Goal: Transaction & Acquisition: Book appointment/travel/reservation

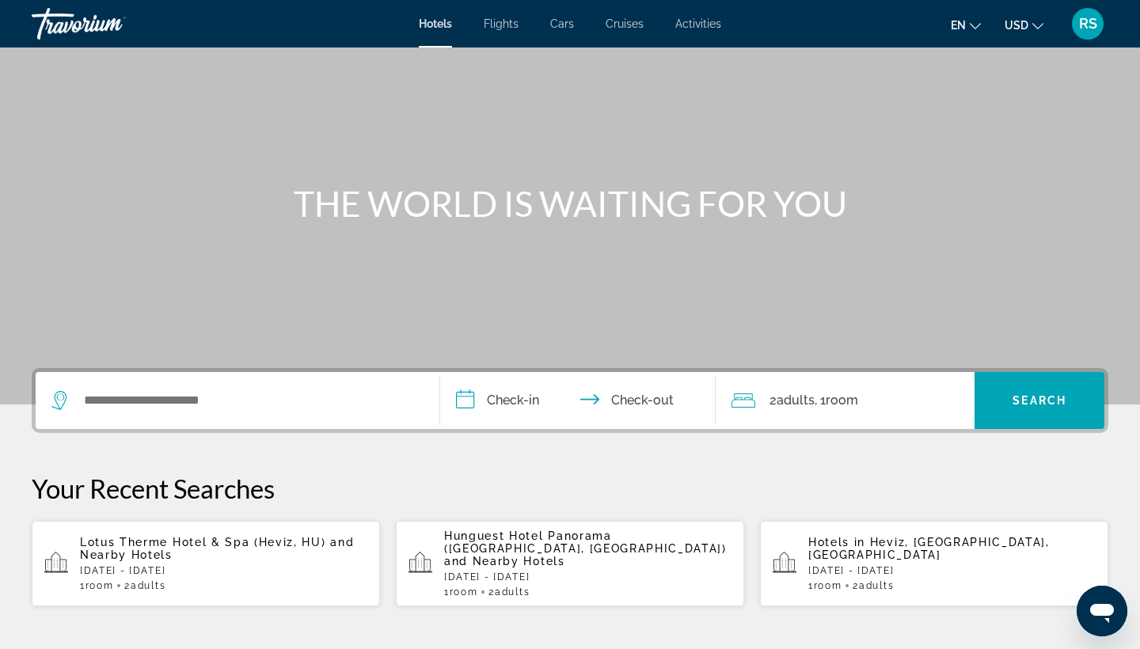
scroll to position [74, 0]
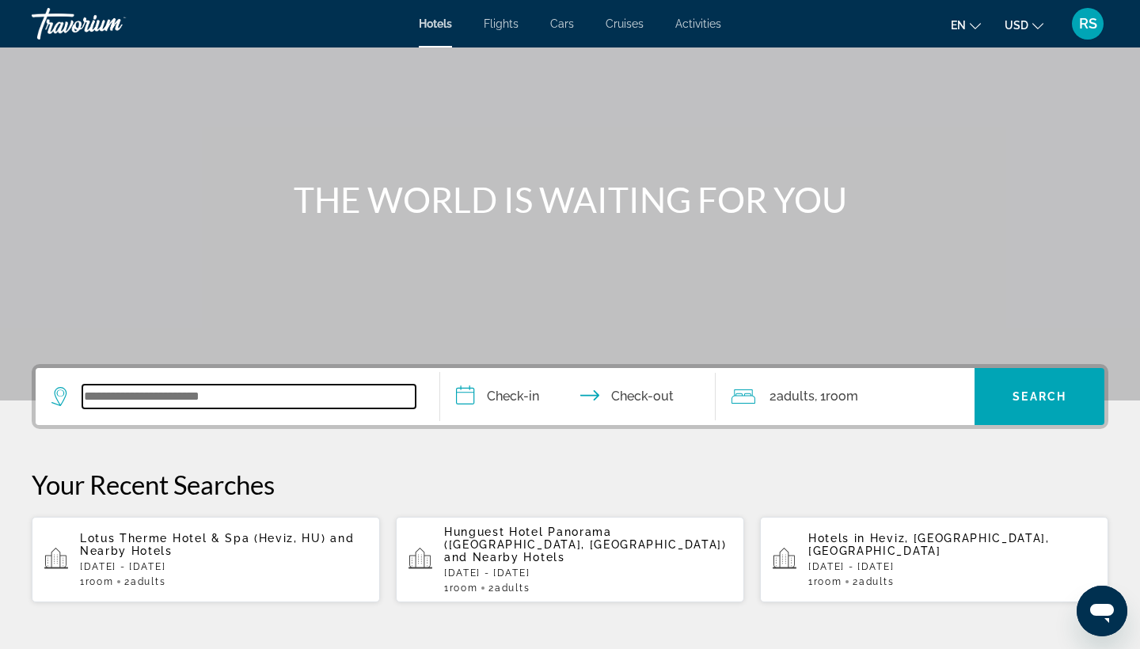
click at [184, 400] on input "Search widget" at bounding box center [248, 397] width 333 height 24
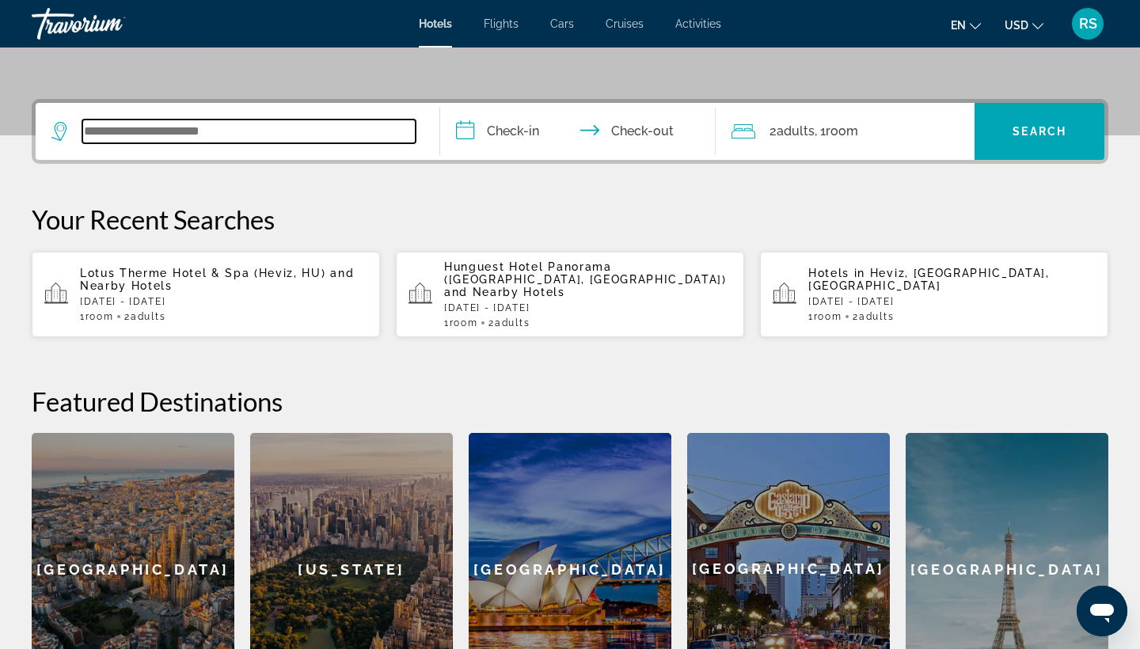
scroll to position [387, 0]
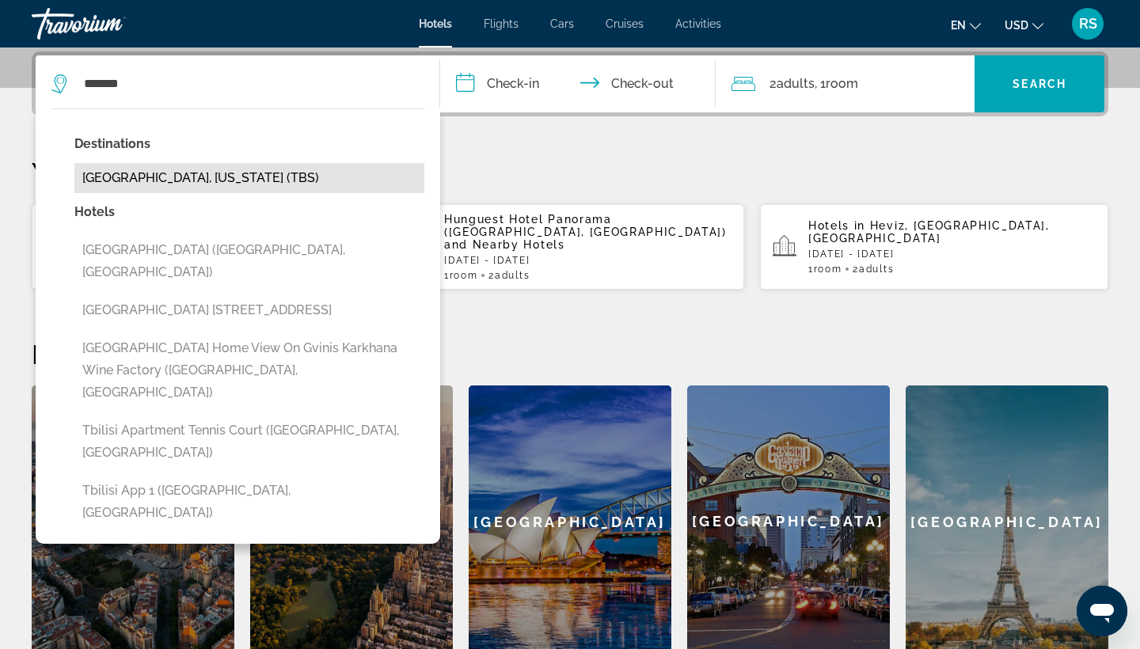
click at [144, 180] on button "[GEOGRAPHIC_DATA], [US_STATE] (TBS)" at bounding box center [249, 178] width 350 height 30
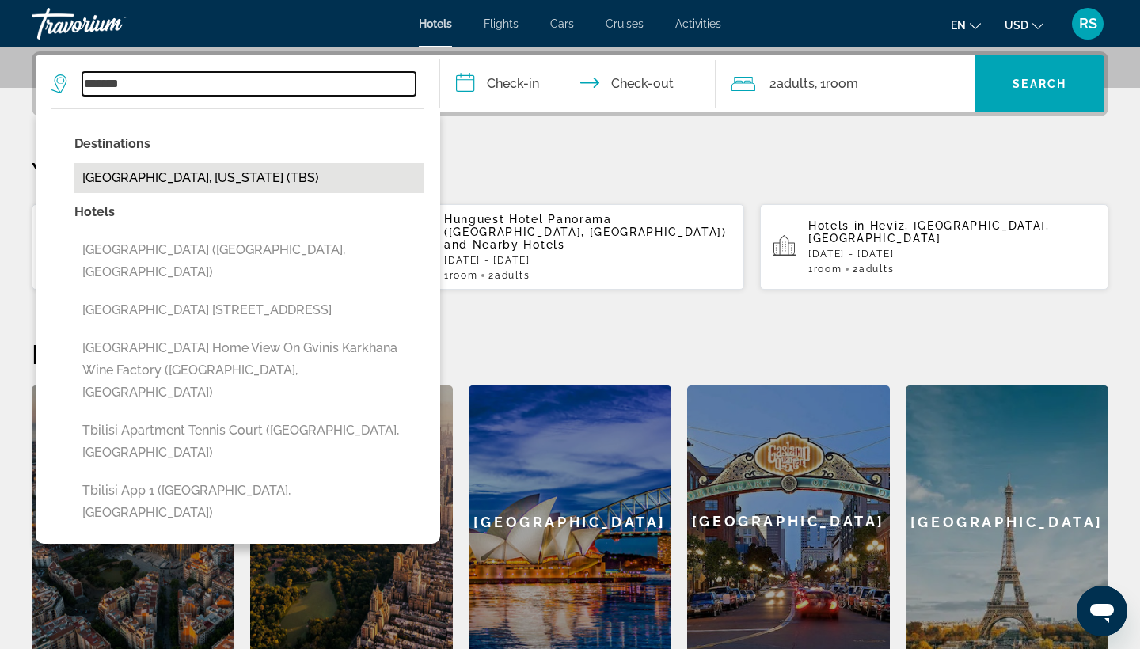
type input "**********"
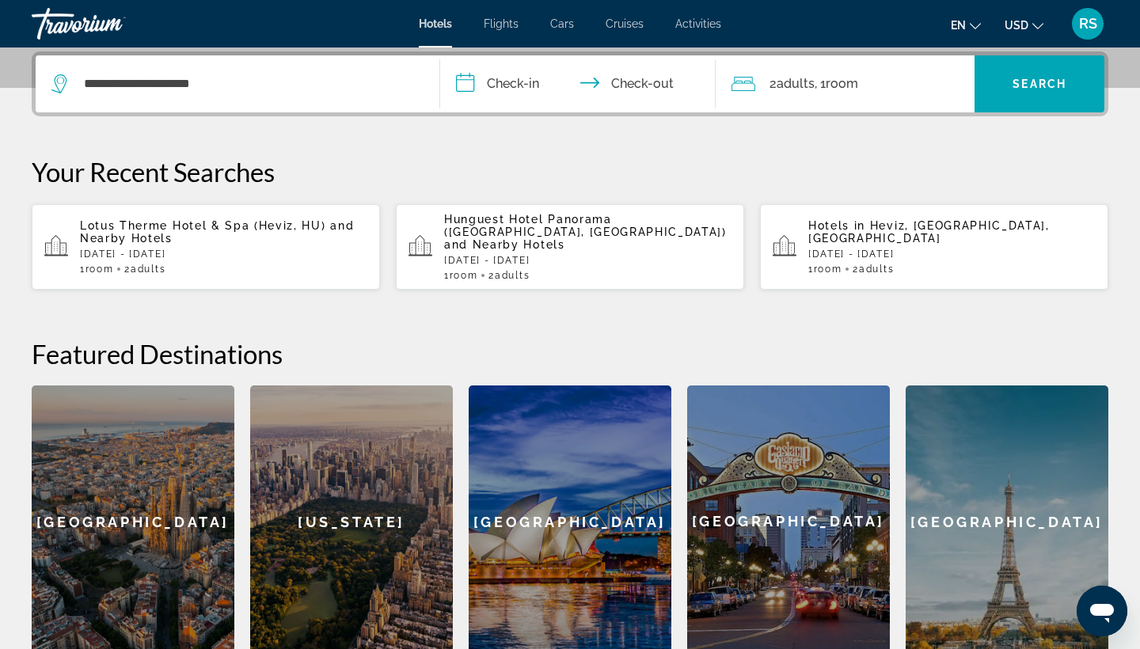
click at [519, 84] on input "**********" at bounding box center [581, 86] width 282 height 62
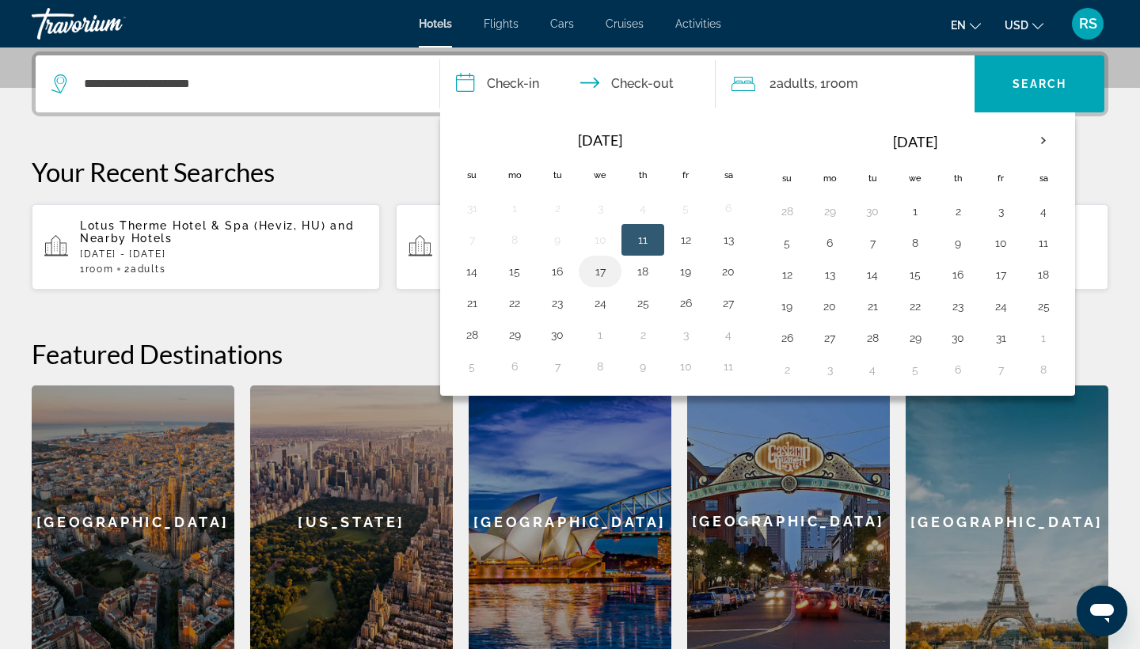
click at [603, 272] on button "17" at bounding box center [599, 271] width 25 height 22
click at [726, 267] on button "20" at bounding box center [727, 271] width 25 height 22
type input "**********"
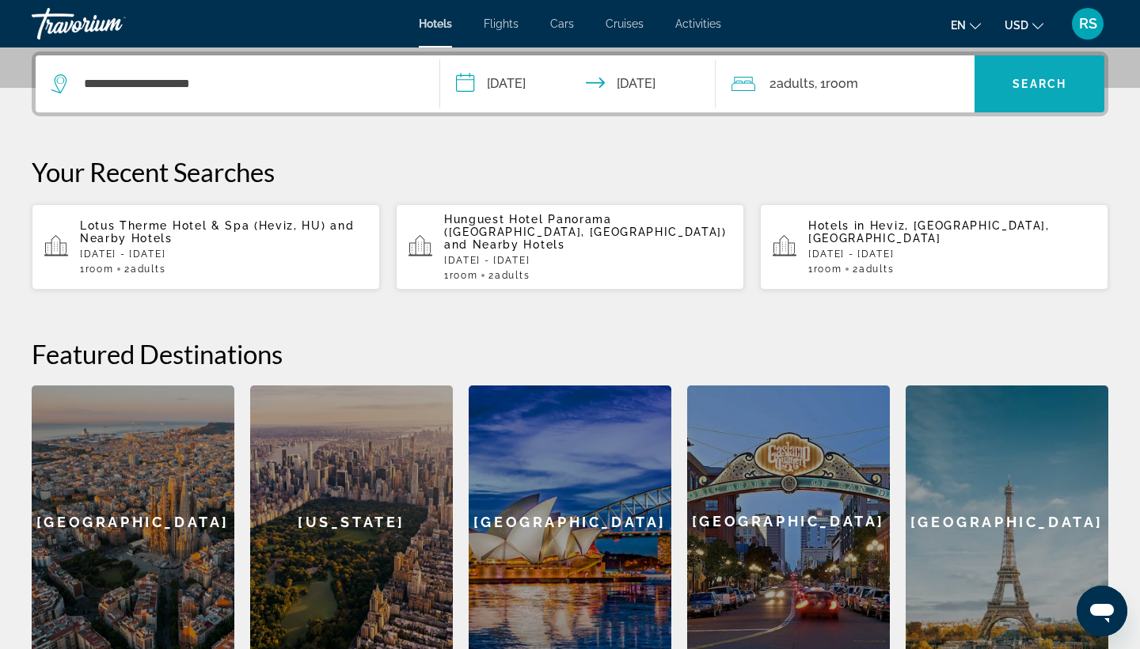
click at [1028, 82] on span "Search" at bounding box center [1039, 84] width 54 height 13
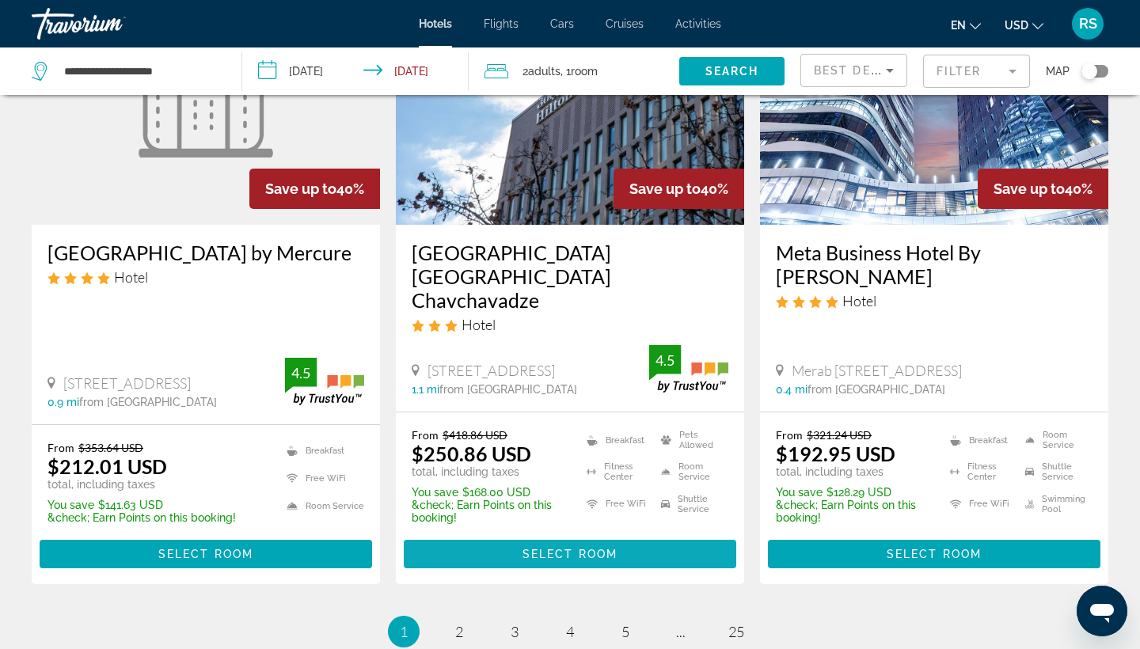
scroll to position [2006, 0]
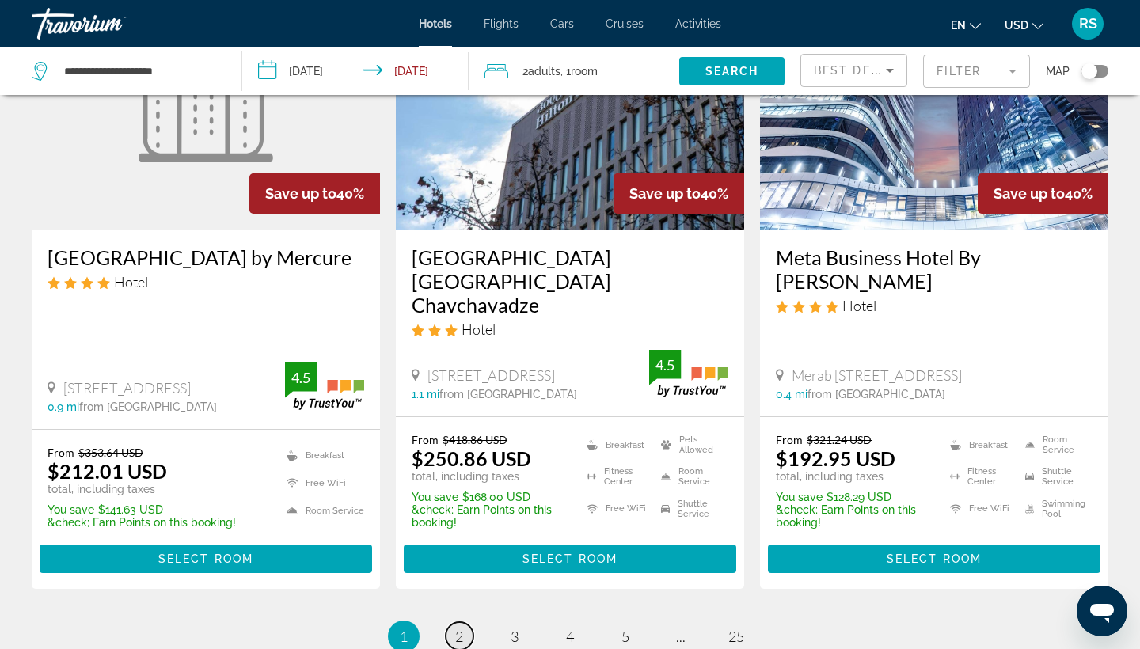
click at [464, 622] on link "page 2" at bounding box center [460, 636] width 28 height 28
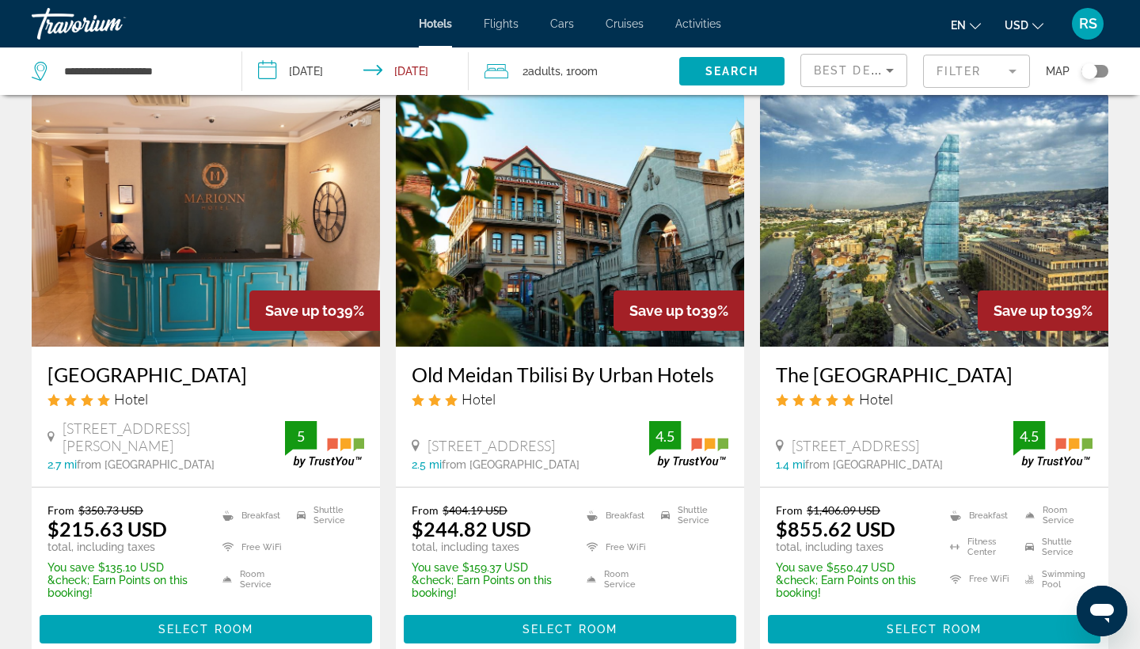
scroll to position [58, 0]
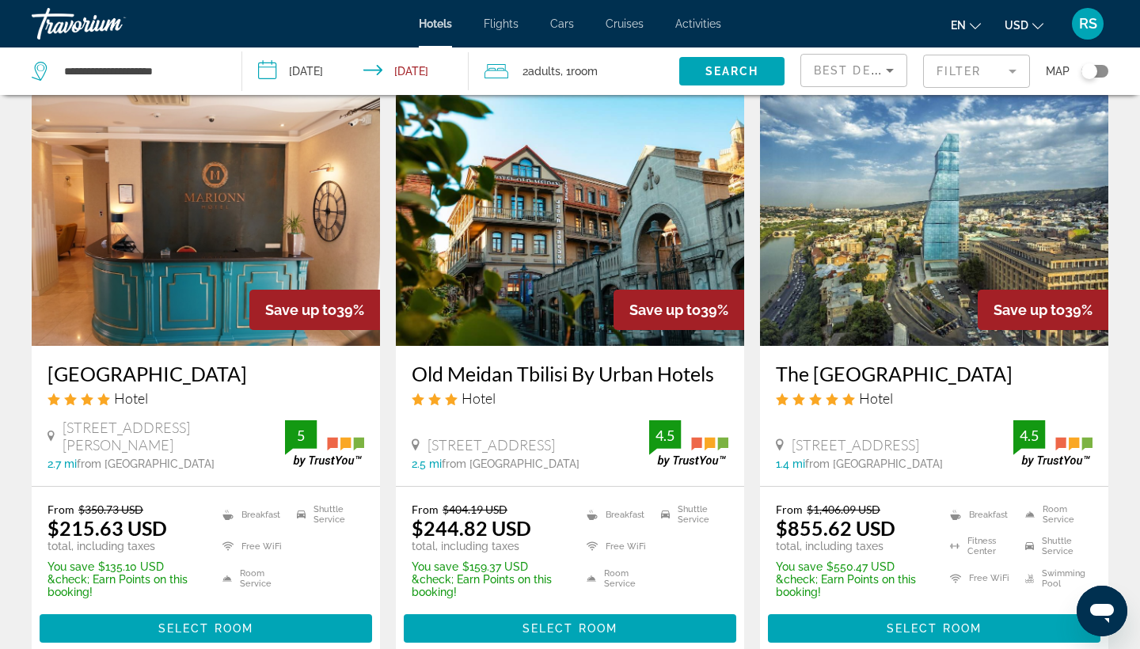
click at [210, 298] on img "Main content" at bounding box center [206, 219] width 348 height 253
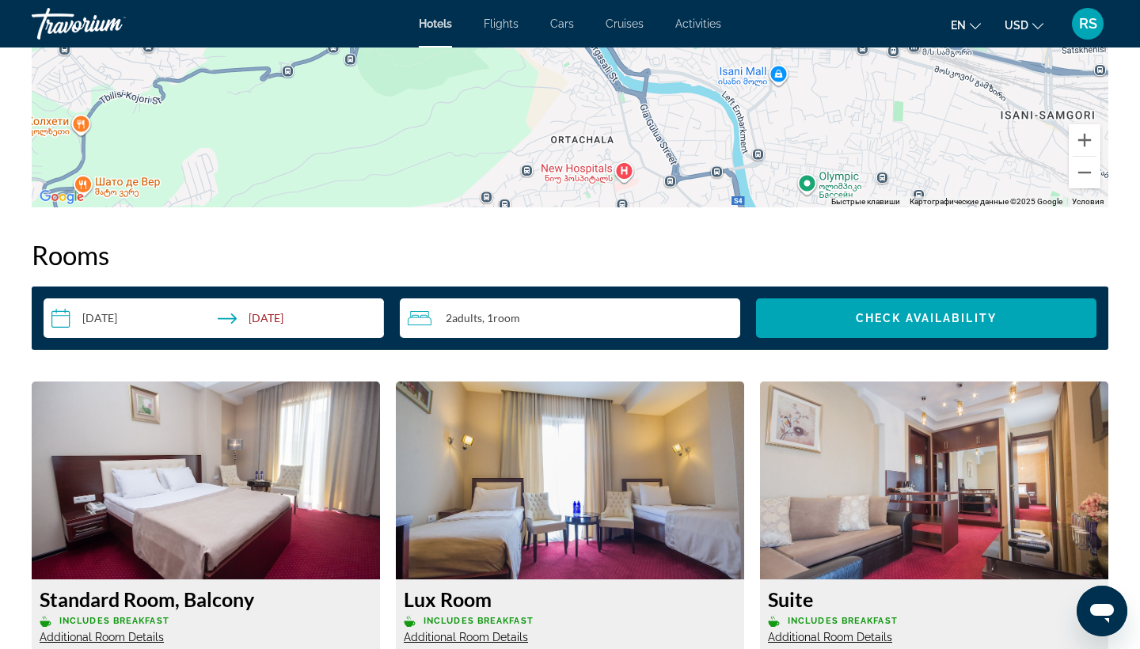
scroll to position [1853, 0]
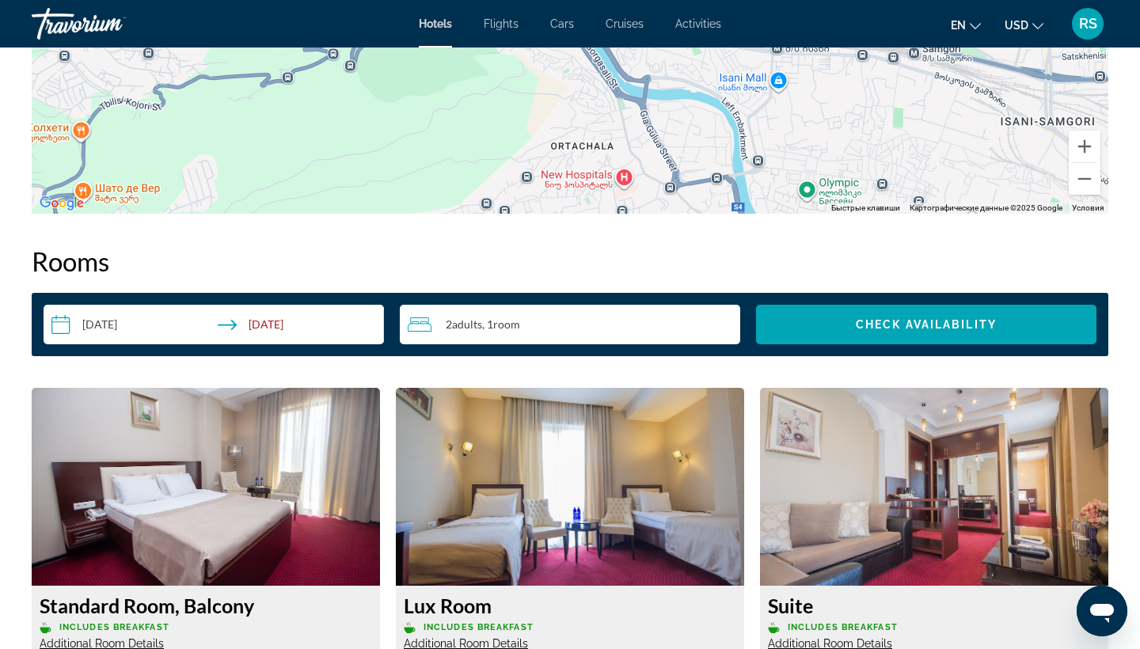
click at [152, 502] on img "Main content" at bounding box center [206, 487] width 348 height 198
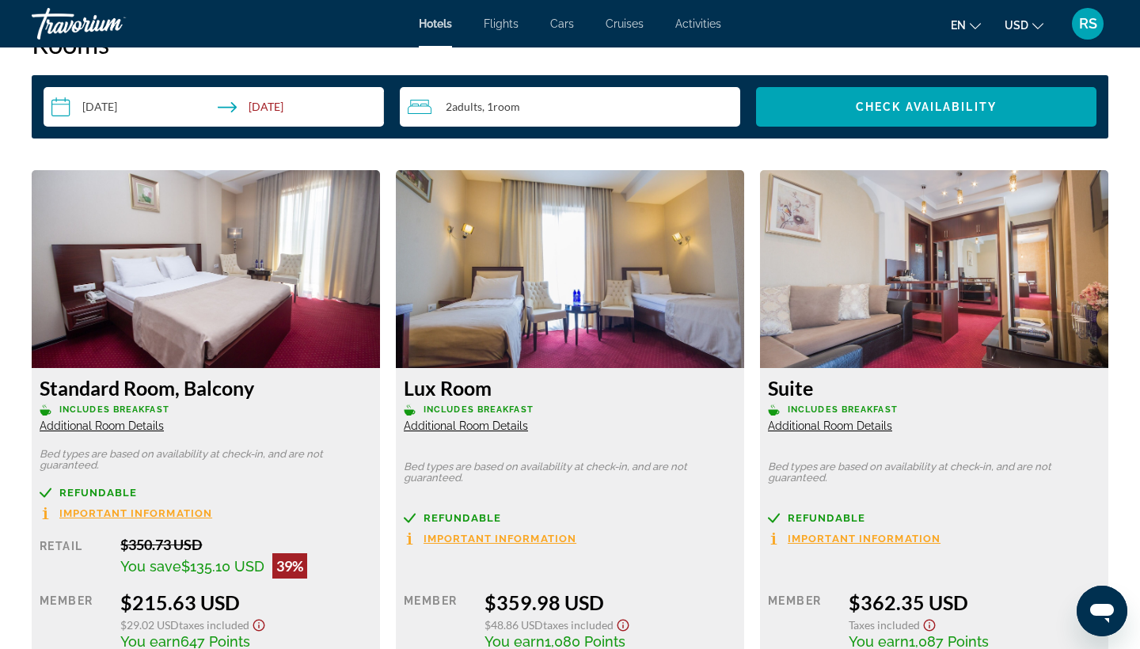
scroll to position [2075, 0]
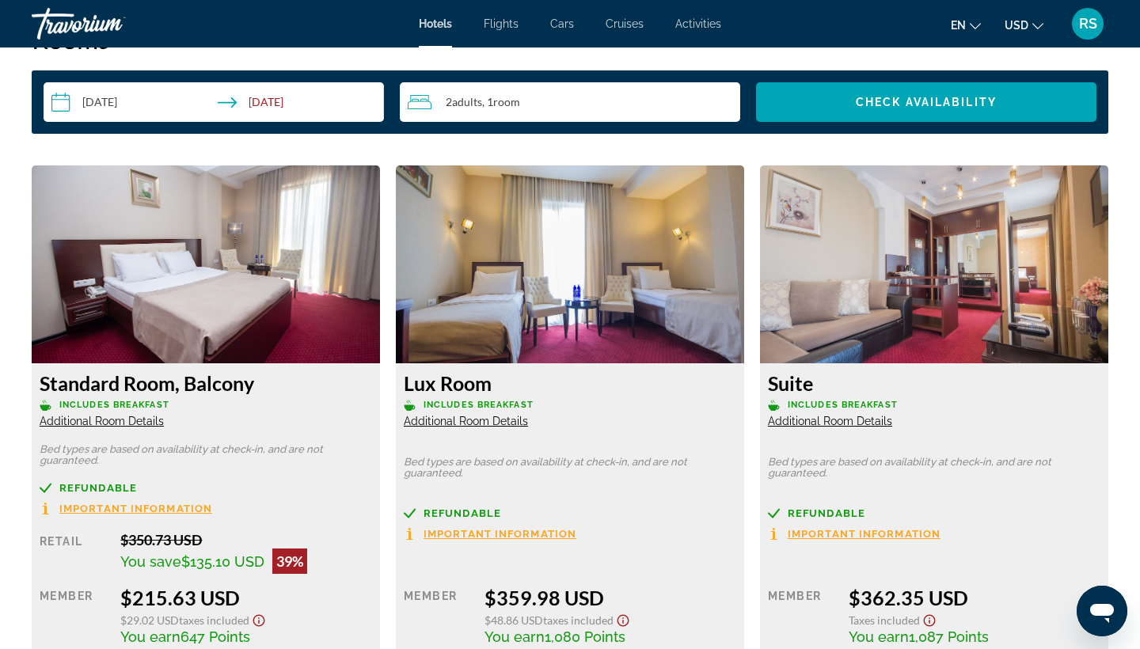
click at [107, 422] on span "Additional Room Details" at bounding box center [102, 421] width 124 height 13
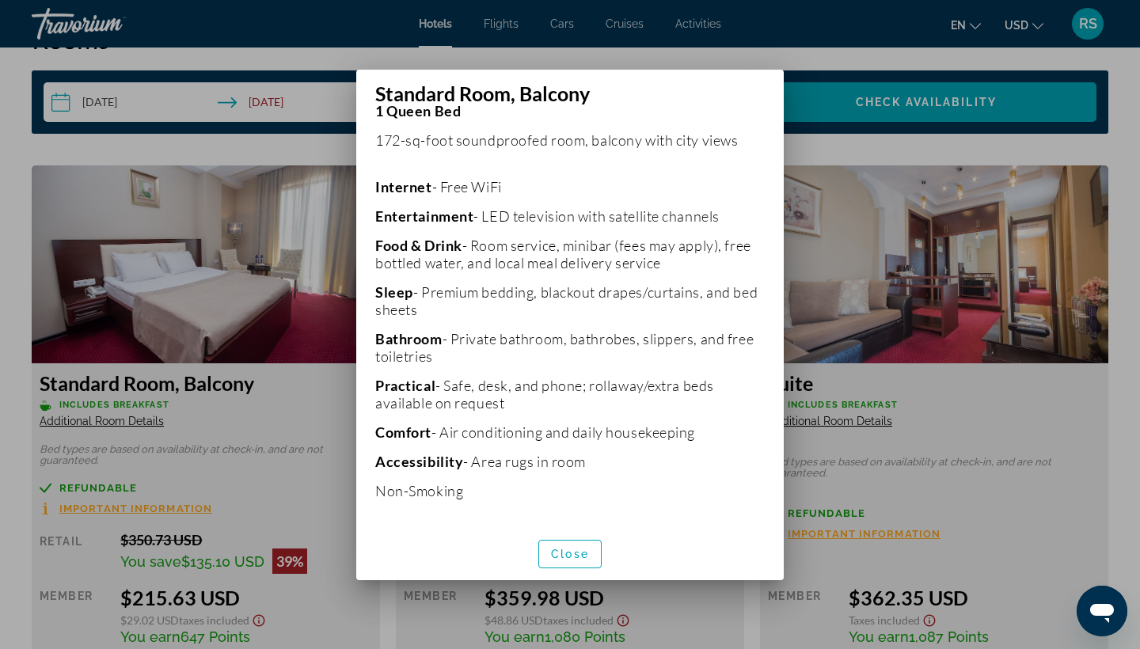
scroll to position [0, 0]
click at [574, 552] on span "Close" at bounding box center [570, 554] width 38 height 13
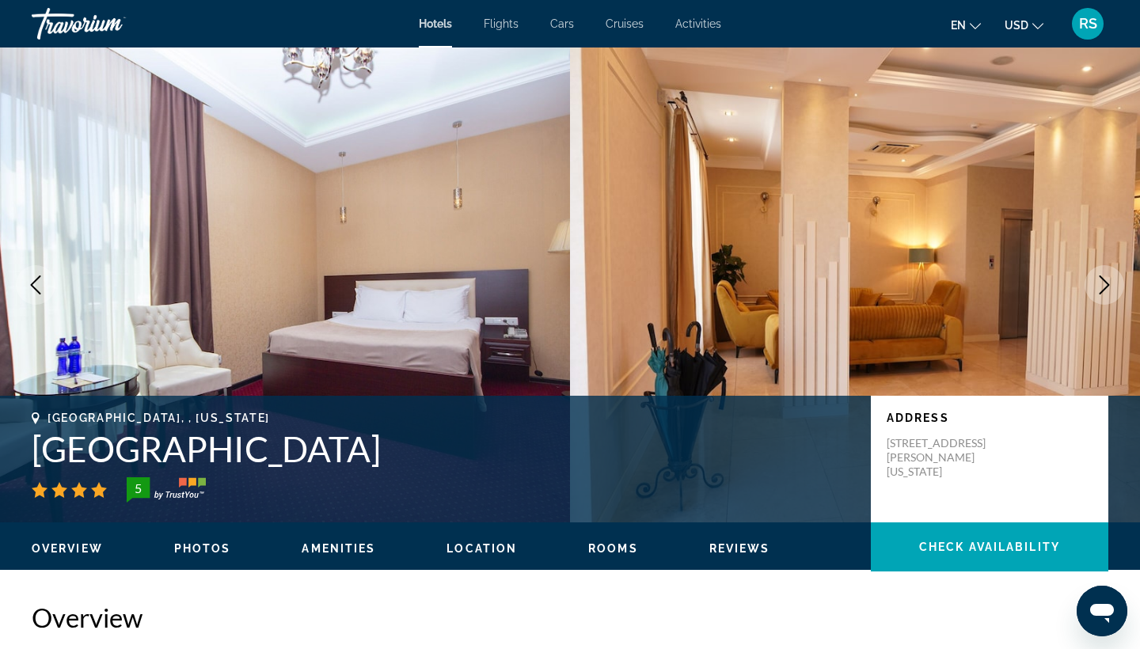
scroll to position [2075, 0]
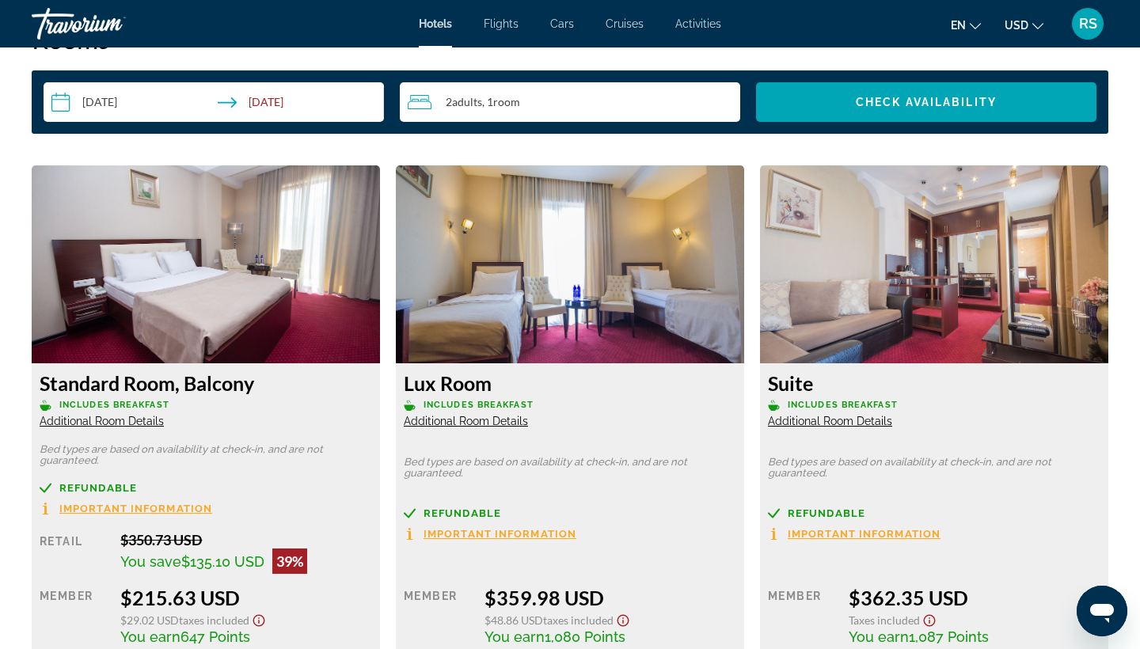
click at [499, 423] on span "Additional Room Details" at bounding box center [466, 421] width 124 height 13
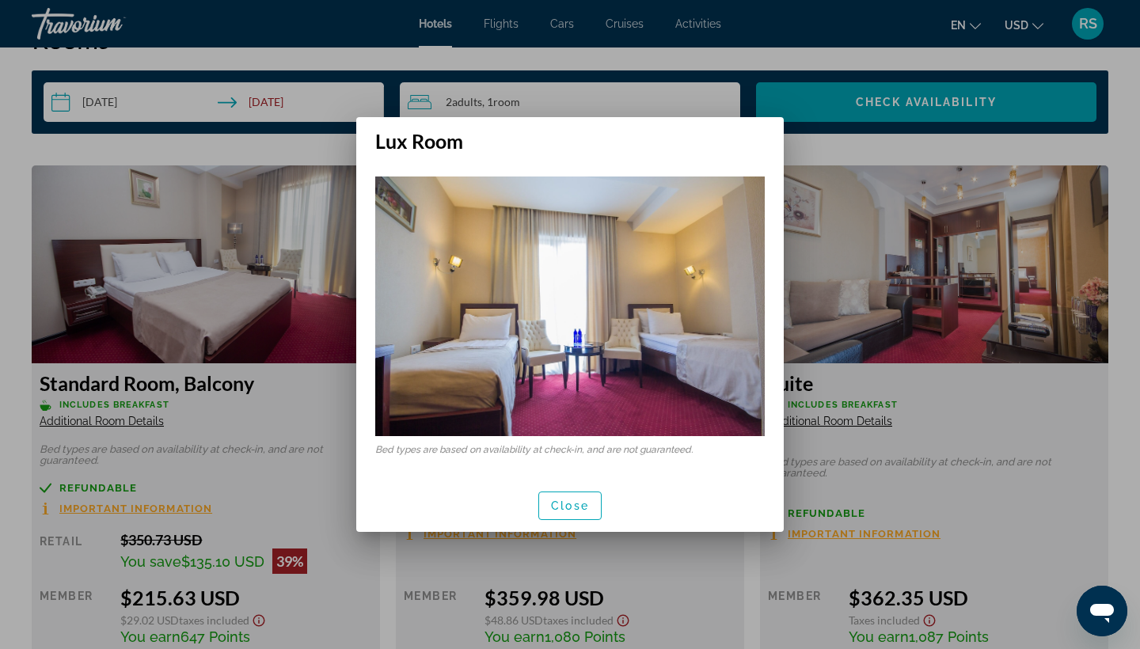
scroll to position [0, 0]
click at [572, 508] on span "Close" at bounding box center [570, 505] width 38 height 13
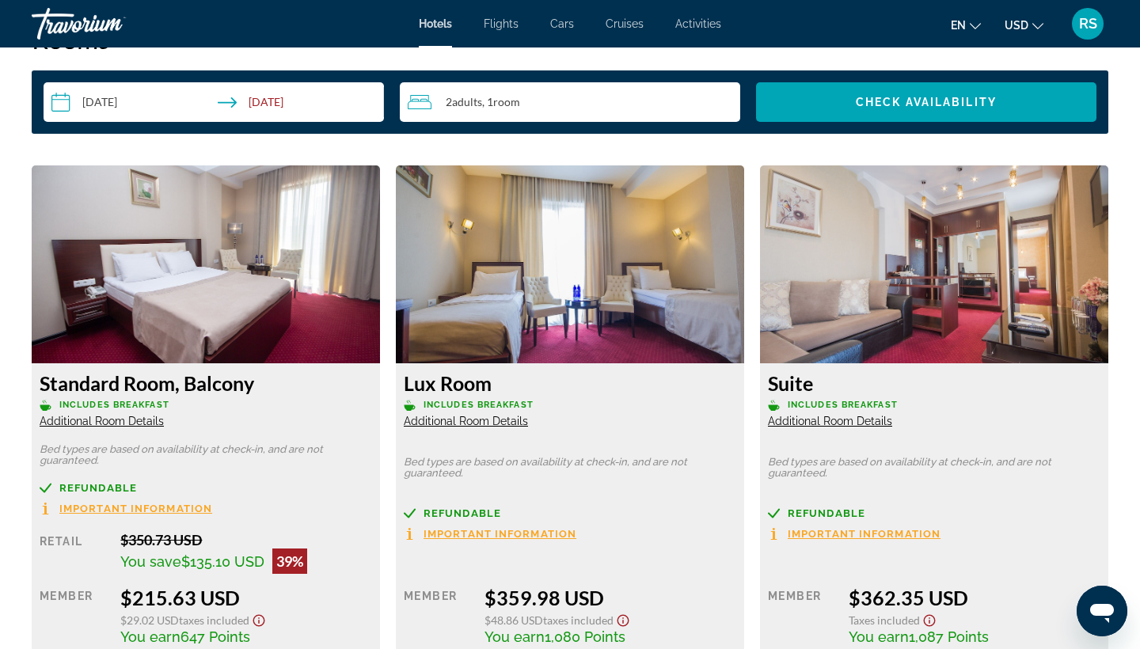
scroll to position [2075, 0]
click at [817, 427] on div "Suite Includes Breakfast Additional Room Details" at bounding box center [934, 399] width 332 height 57
click at [817, 424] on span "Additional Room Details" at bounding box center [830, 421] width 124 height 13
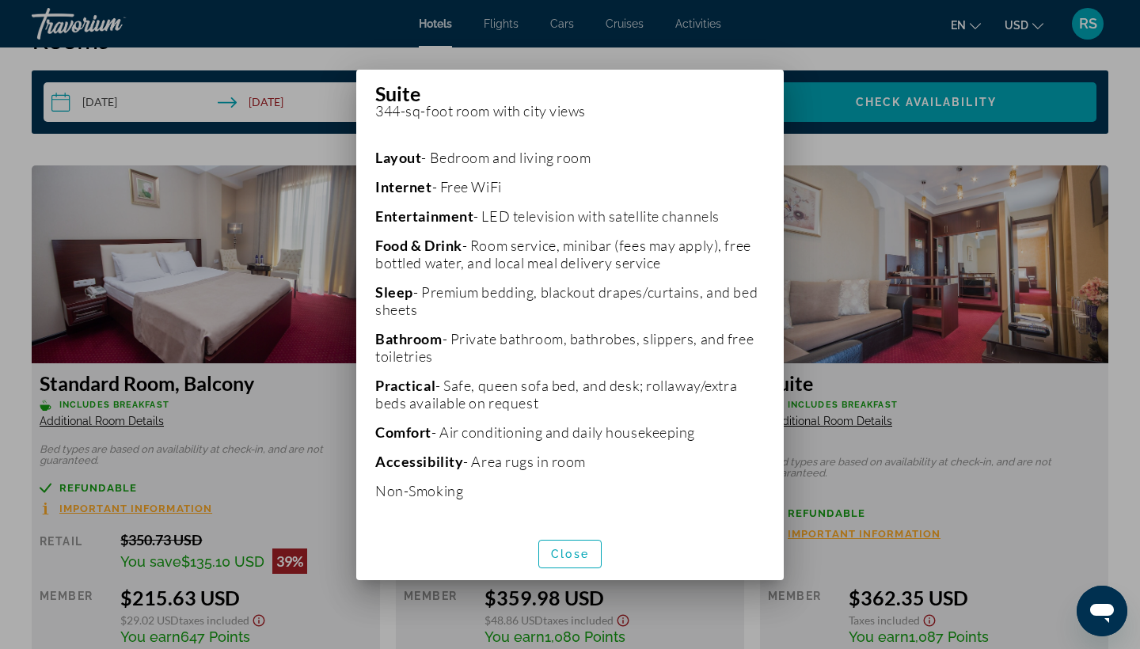
scroll to position [0, 0]
click at [563, 549] on span "Close" at bounding box center [570, 554] width 38 height 13
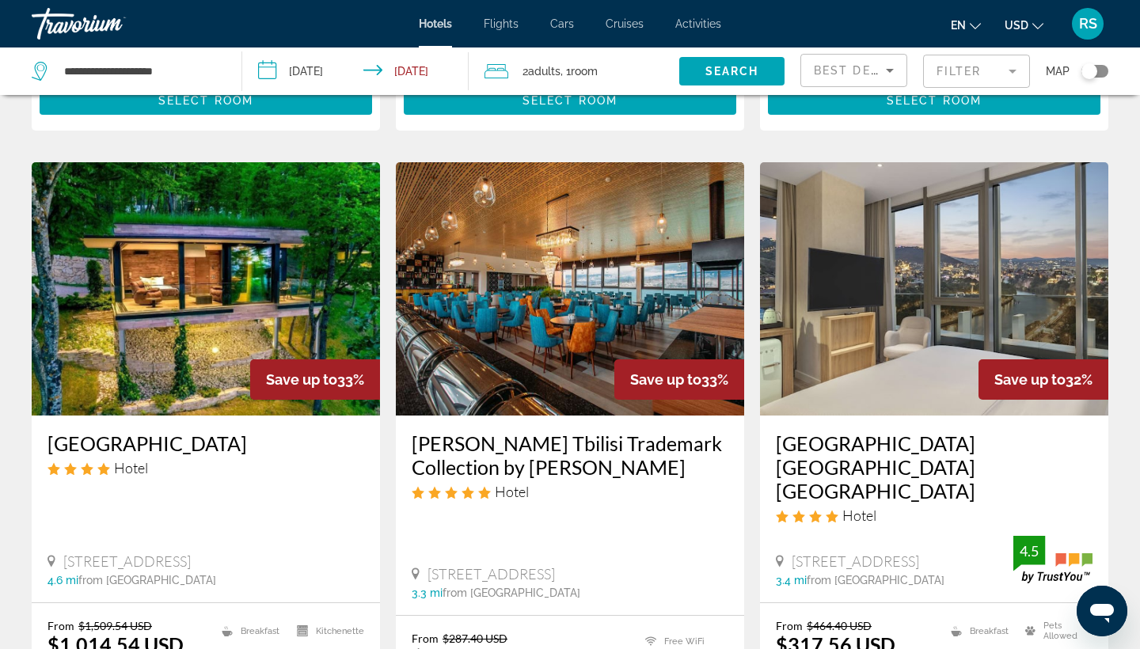
scroll to position [1822, 0]
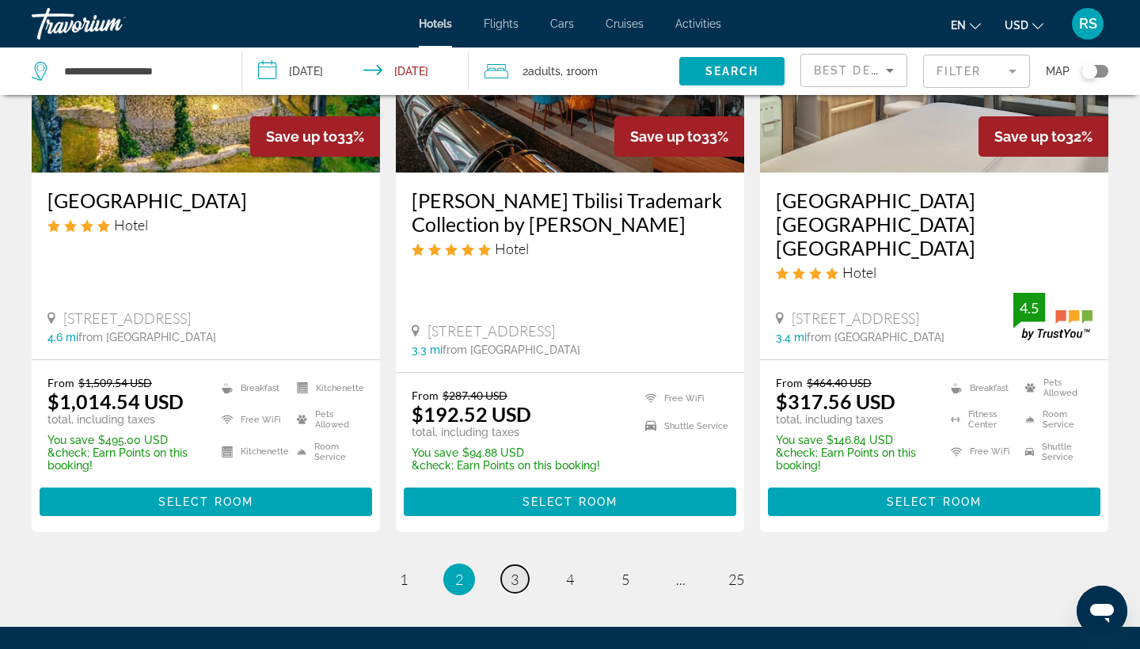
click at [514, 571] on span "3" at bounding box center [514, 579] width 8 height 17
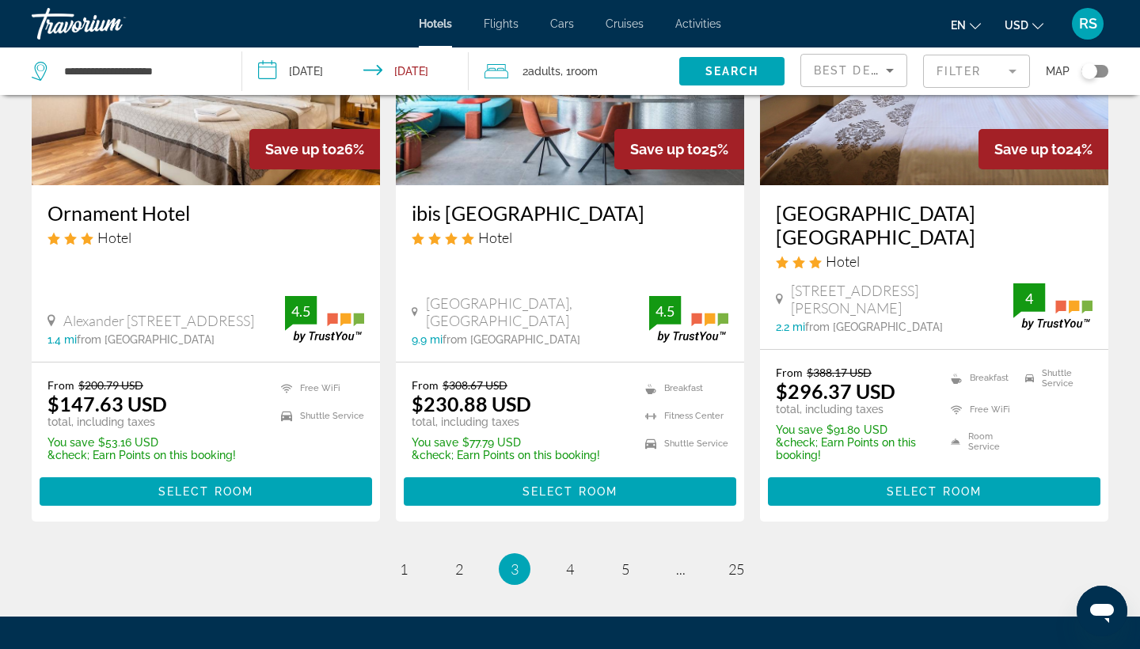
scroll to position [2055, 0]
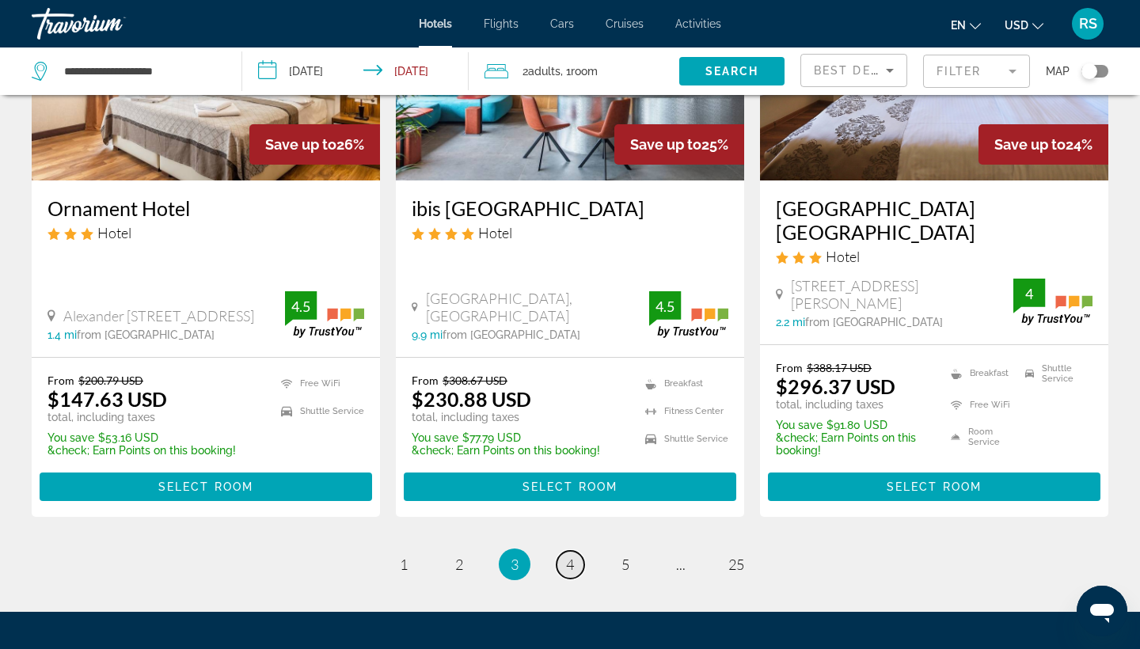
click at [571, 556] on span "4" at bounding box center [570, 564] width 8 height 17
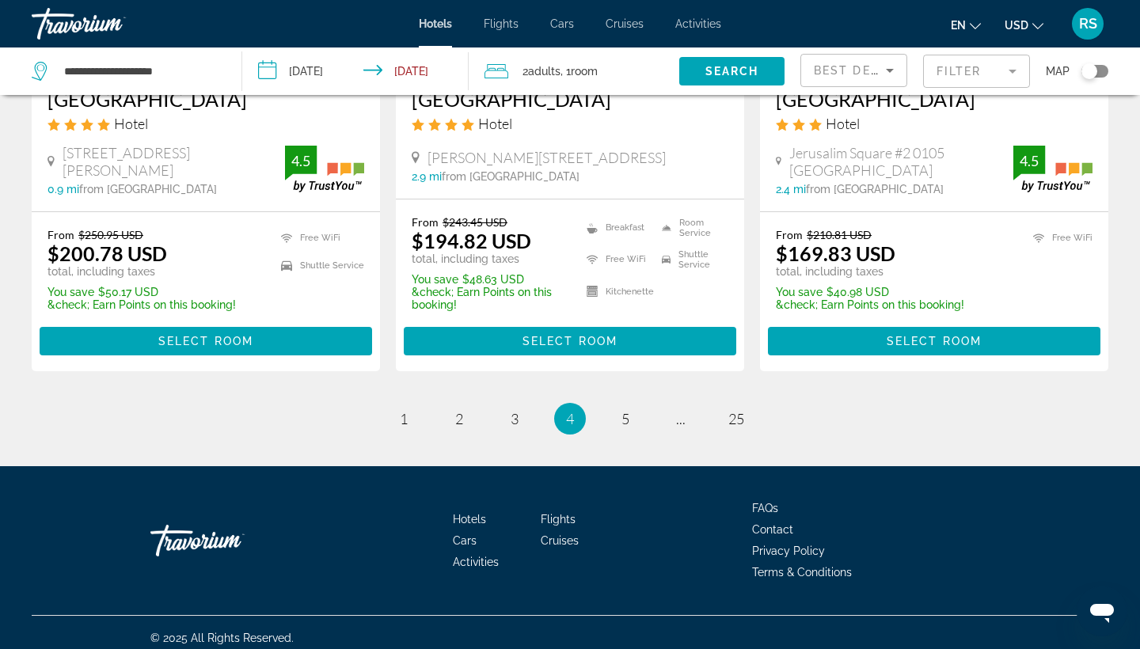
scroll to position [2116, 0]
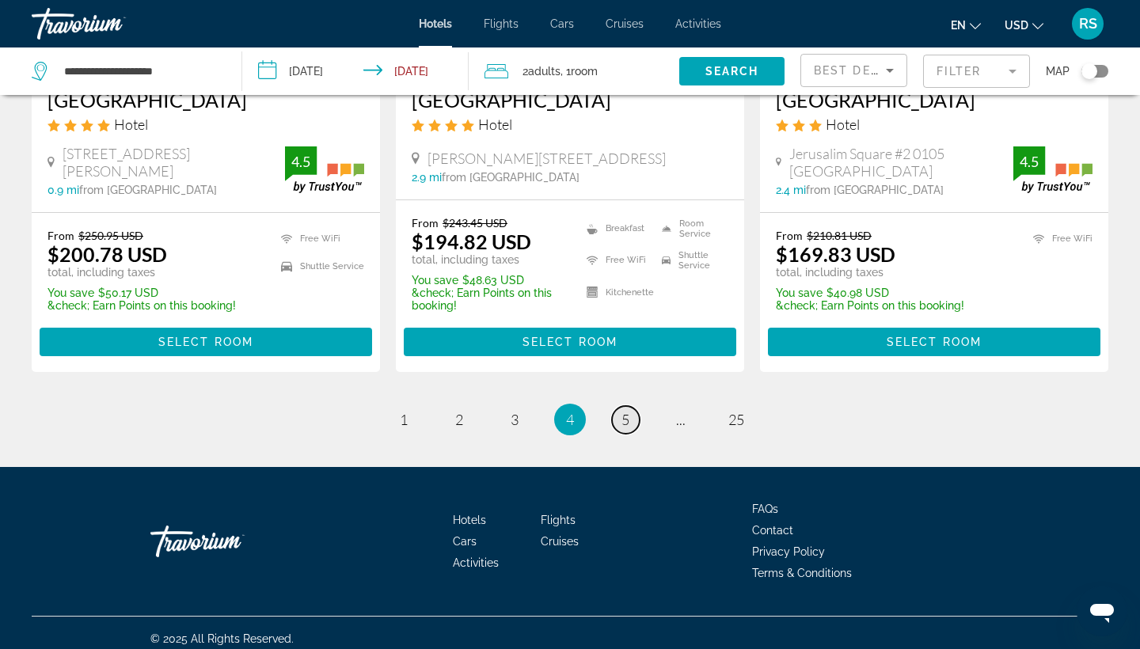
click at [624, 411] on span "5" at bounding box center [625, 419] width 8 height 17
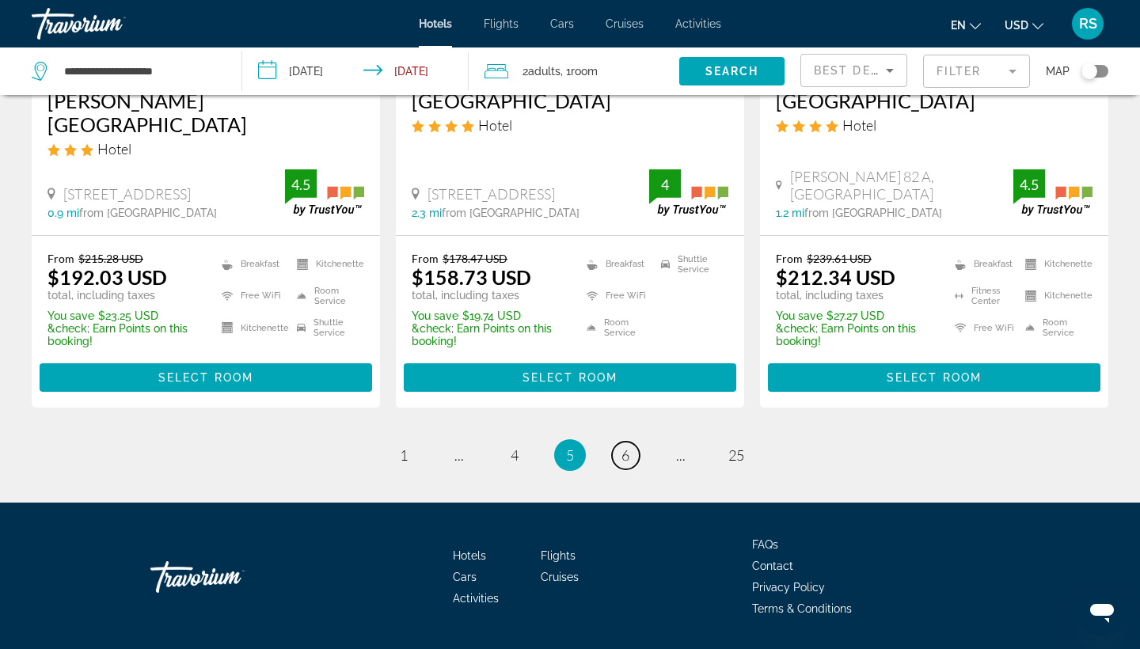
scroll to position [2152, 0]
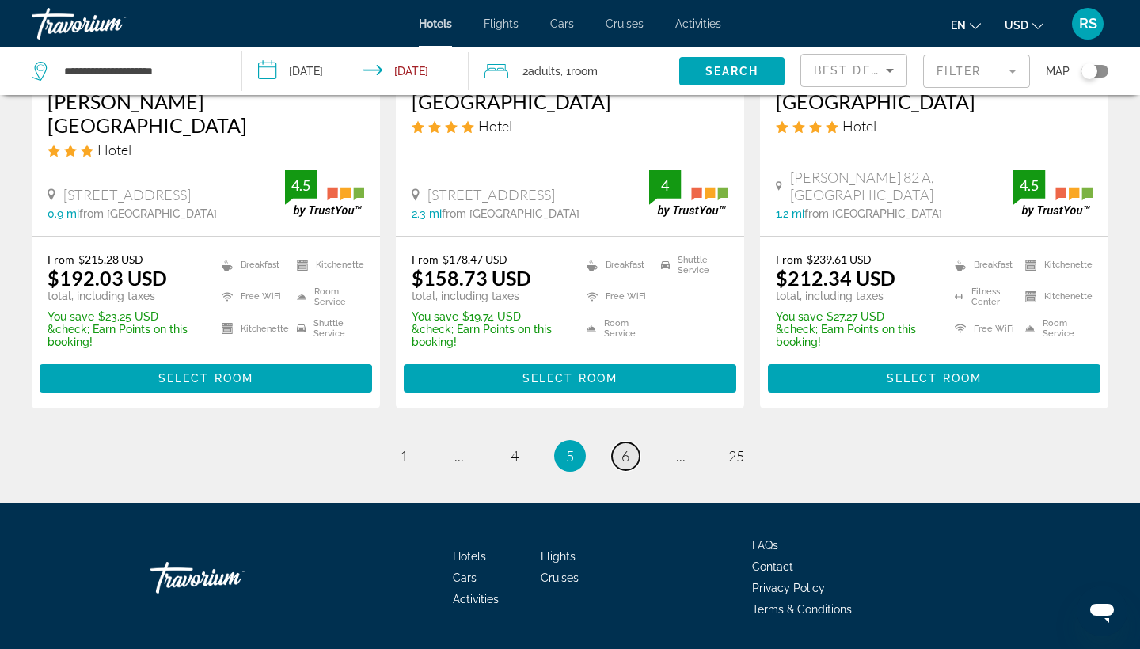
click at [624, 447] on span "6" at bounding box center [625, 455] width 8 height 17
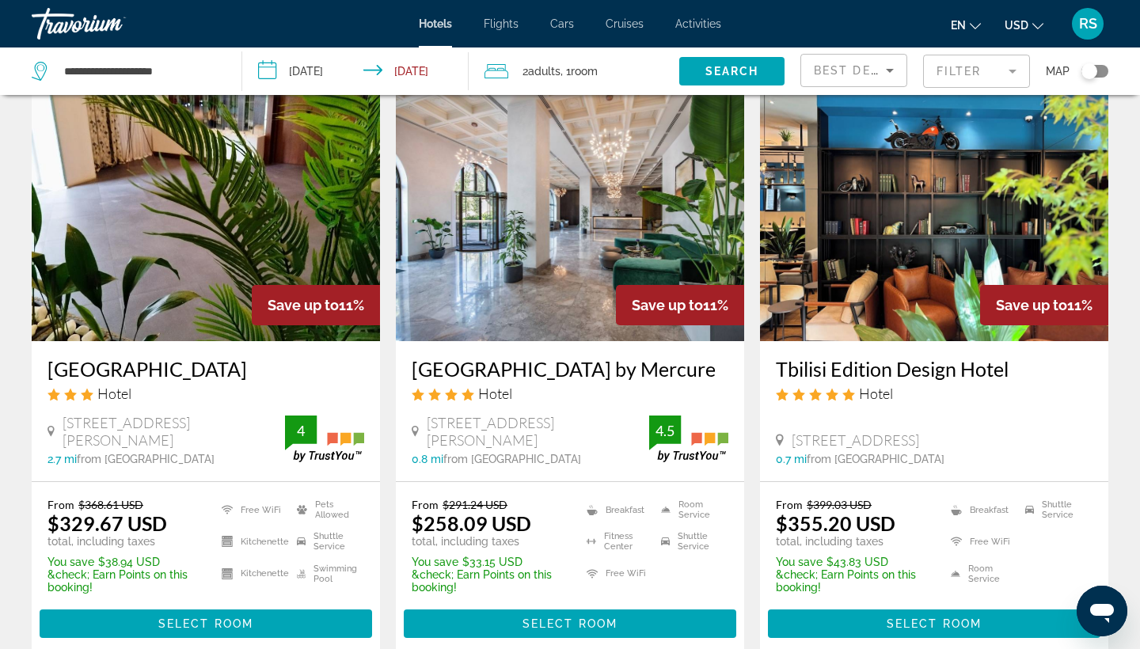
scroll to position [46, 0]
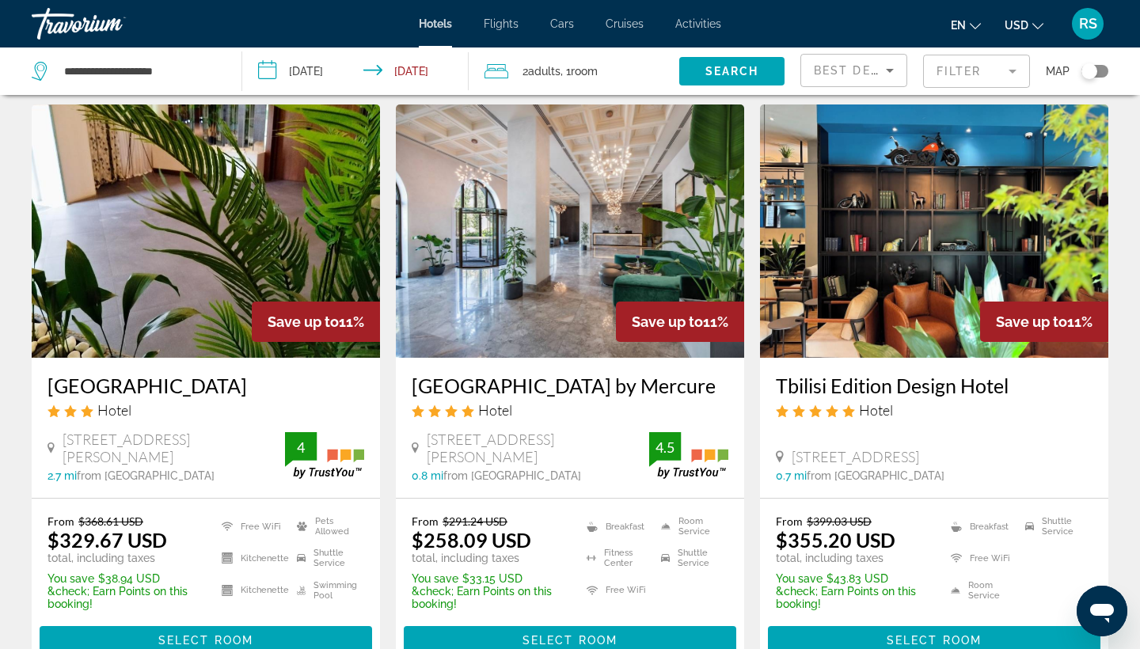
click at [578, 284] on img "Main content" at bounding box center [570, 230] width 348 height 253
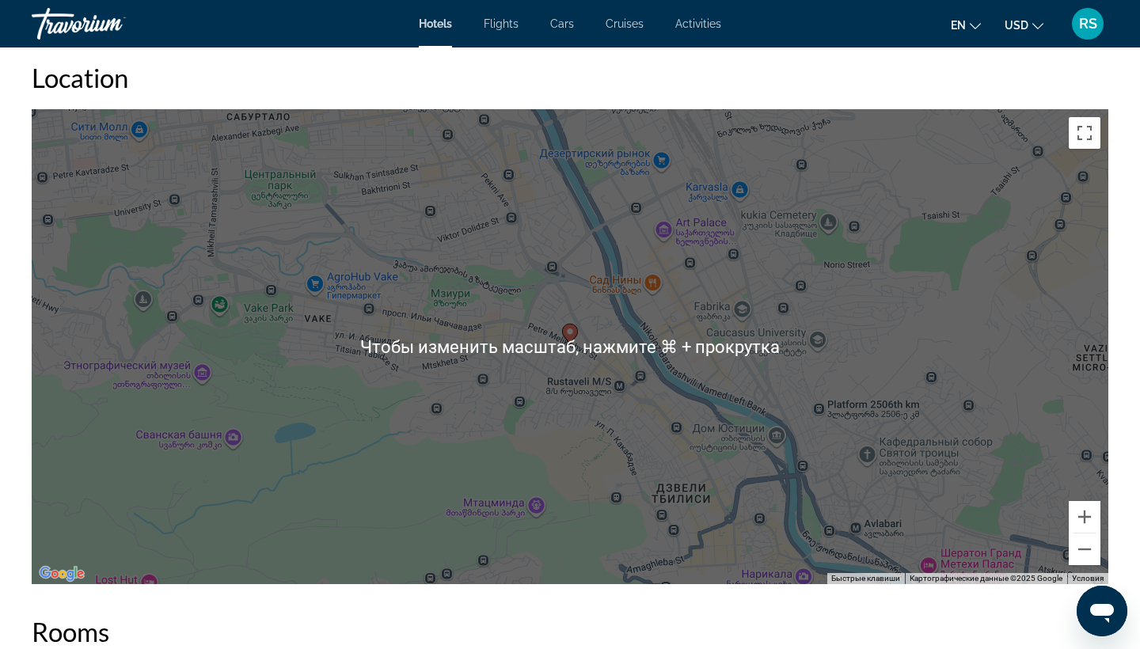
scroll to position [1485, 0]
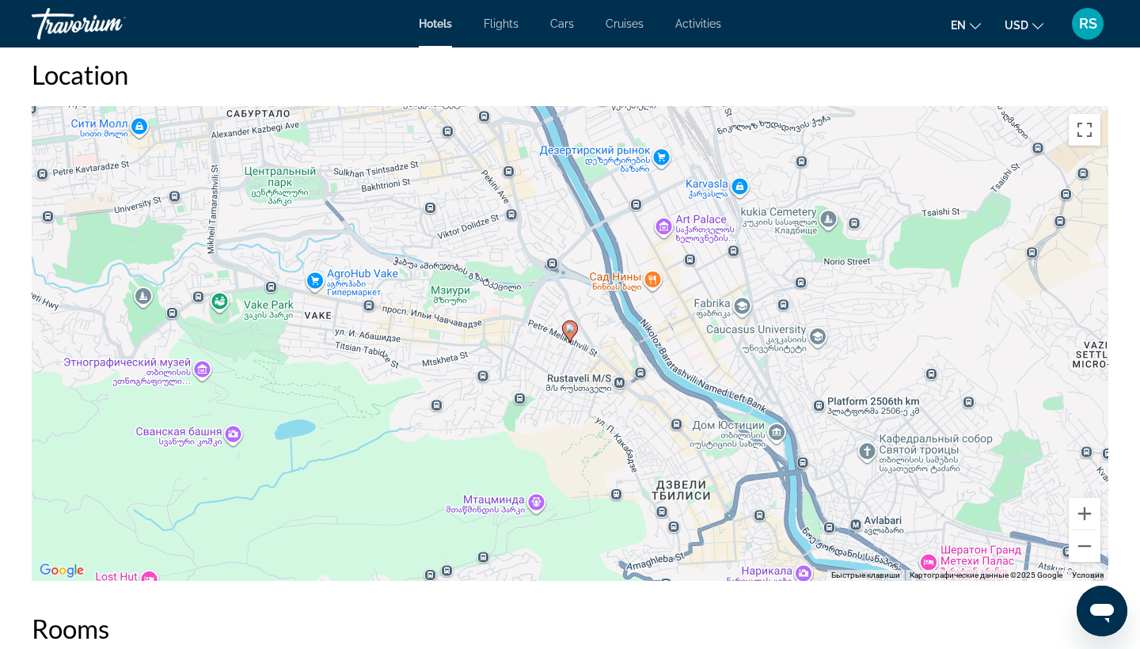
click at [551, 384] on div "Чтобы активировать перетаскивание с помощью клавиатуры, нажмите Alt + Ввод. Пос…" at bounding box center [570, 343] width 1076 height 475
click at [641, 304] on button "Закрыть" at bounding box center [635, 313] width 38 height 38
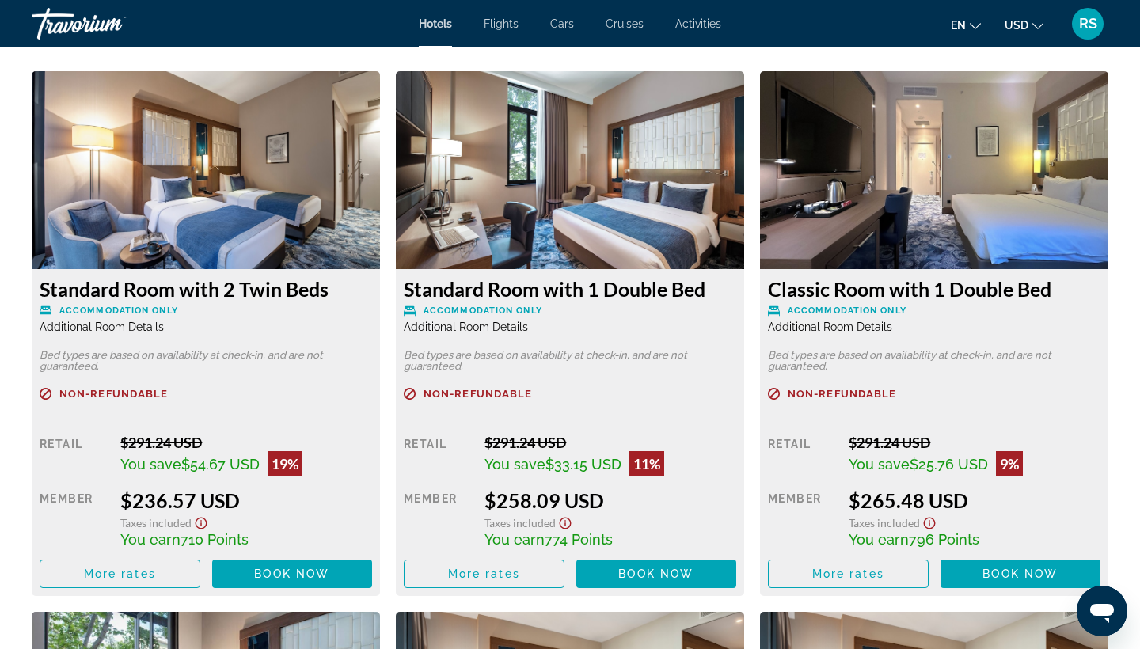
scroll to position [2171, 0]
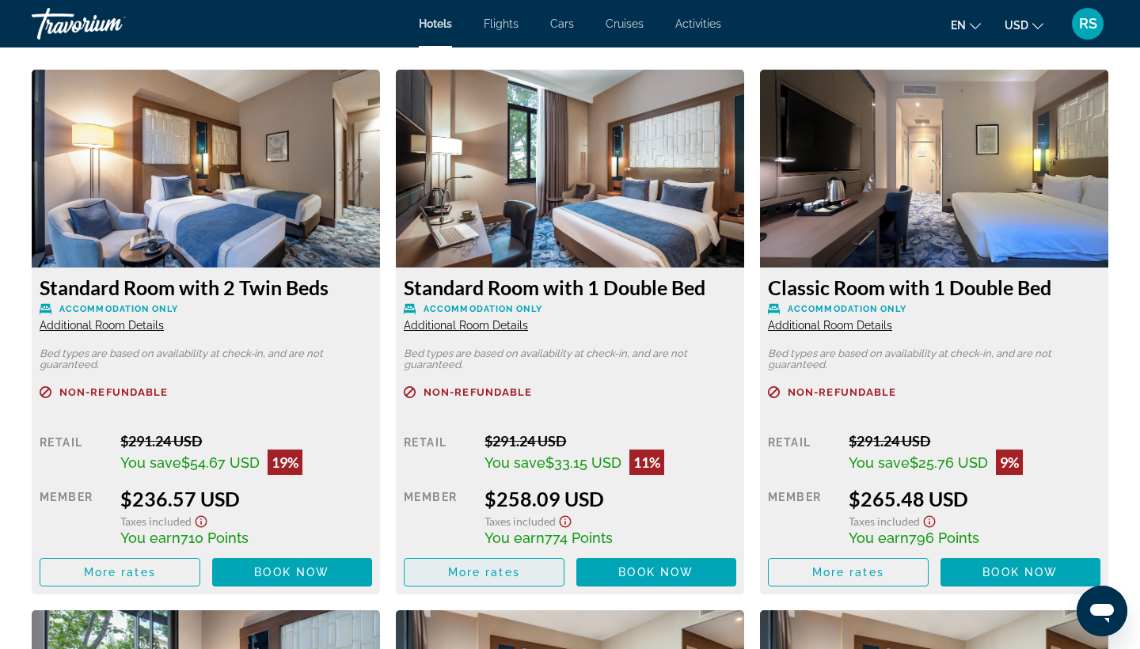
click at [492, 576] on span "More rates" at bounding box center [484, 572] width 72 height 13
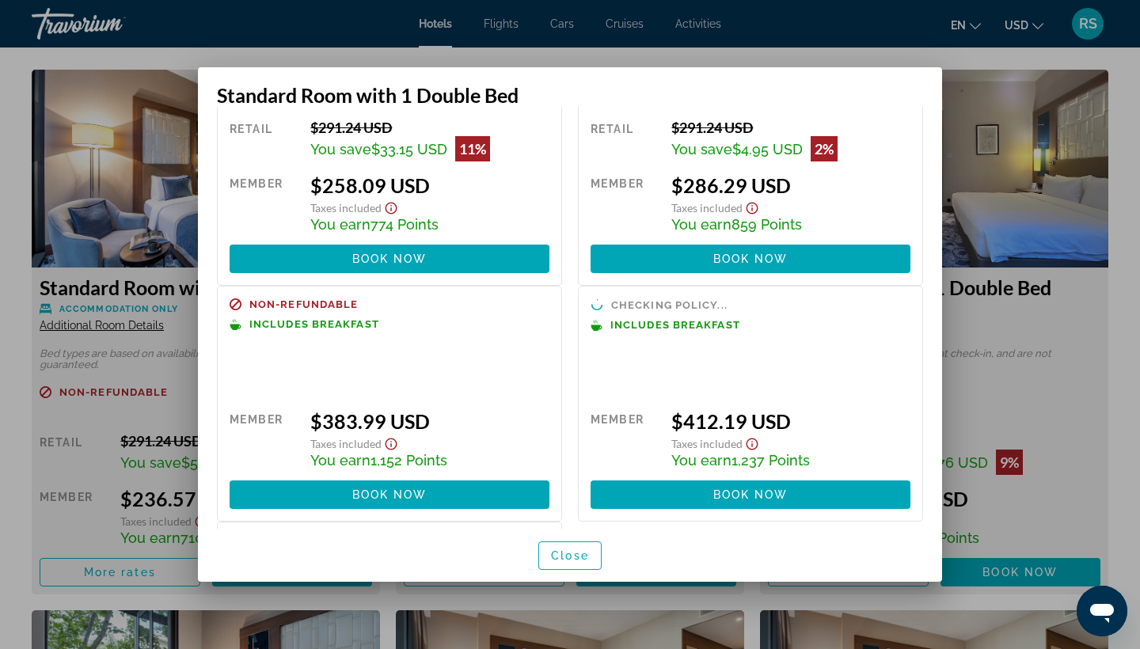
scroll to position [102, 0]
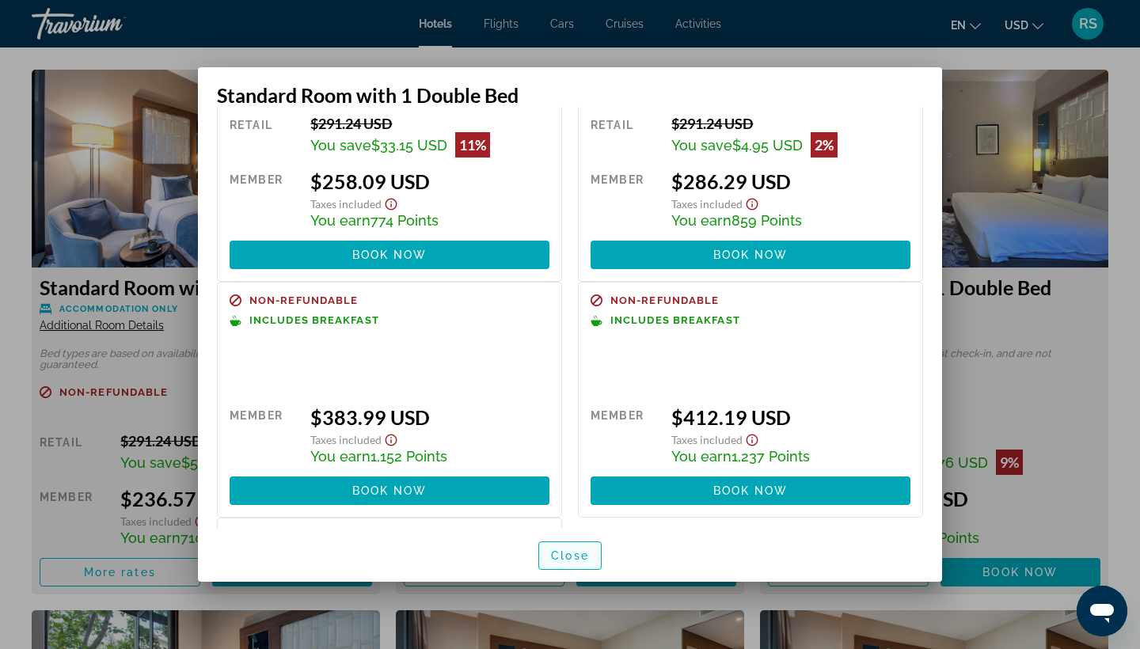
click at [573, 559] on span "Close" at bounding box center [570, 555] width 38 height 13
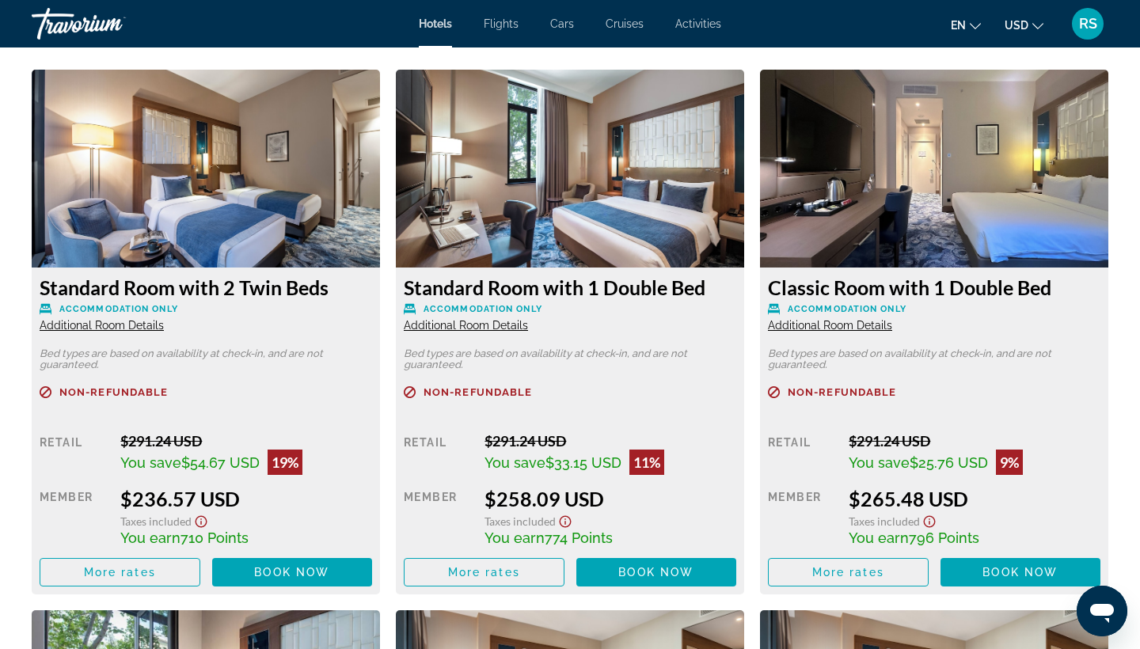
scroll to position [2171, 0]
click at [515, 575] on span "More rates" at bounding box center [484, 572] width 72 height 13
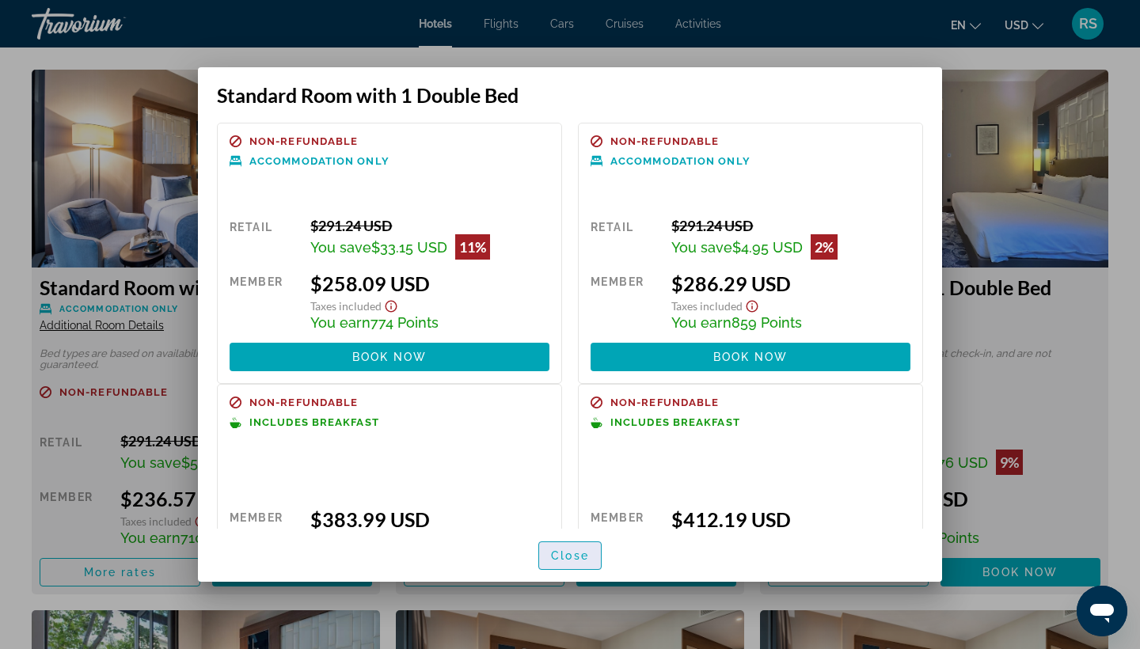
click at [572, 553] on span "Close" at bounding box center [570, 555] width 38 height 13
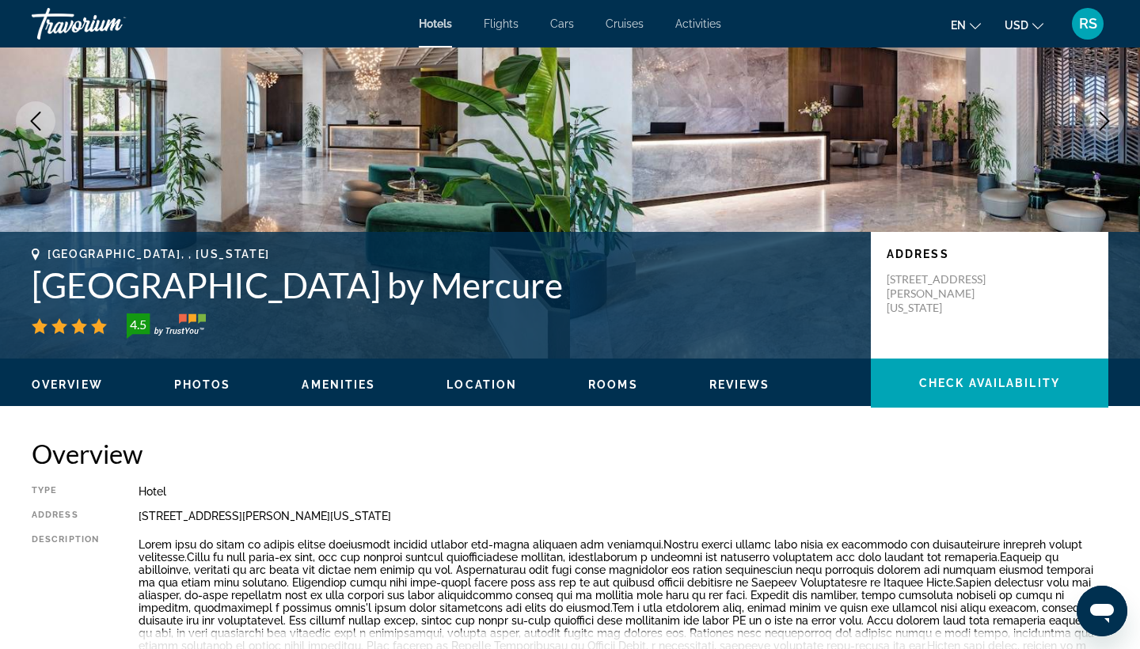
scroll to position [41, 0]
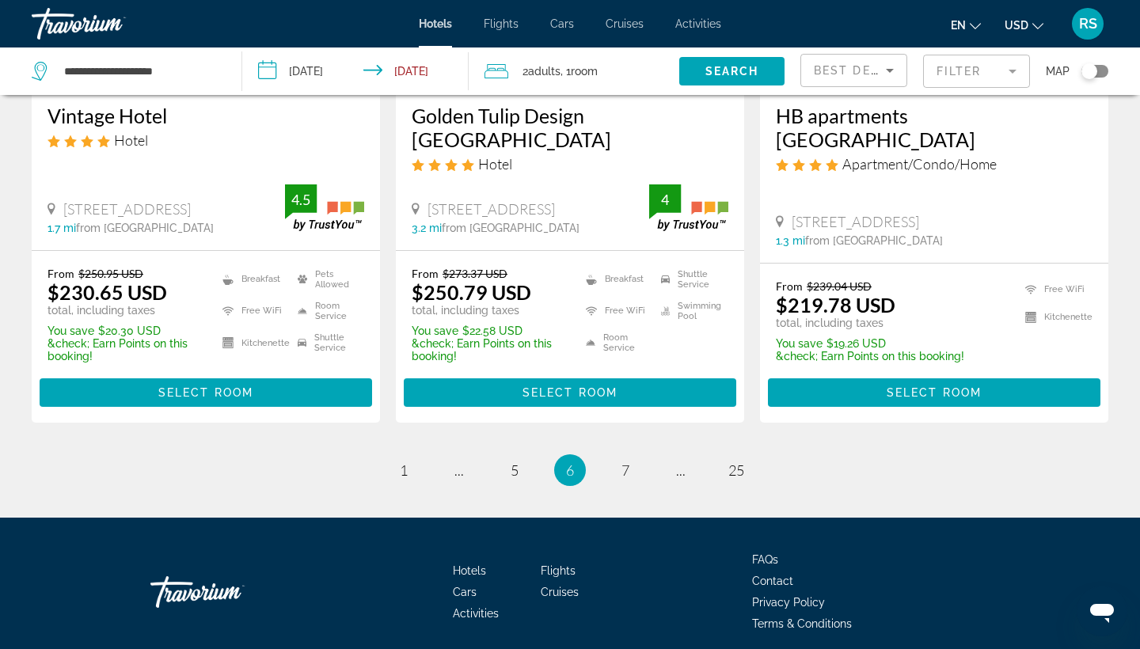
scroll to position [2099, 0]
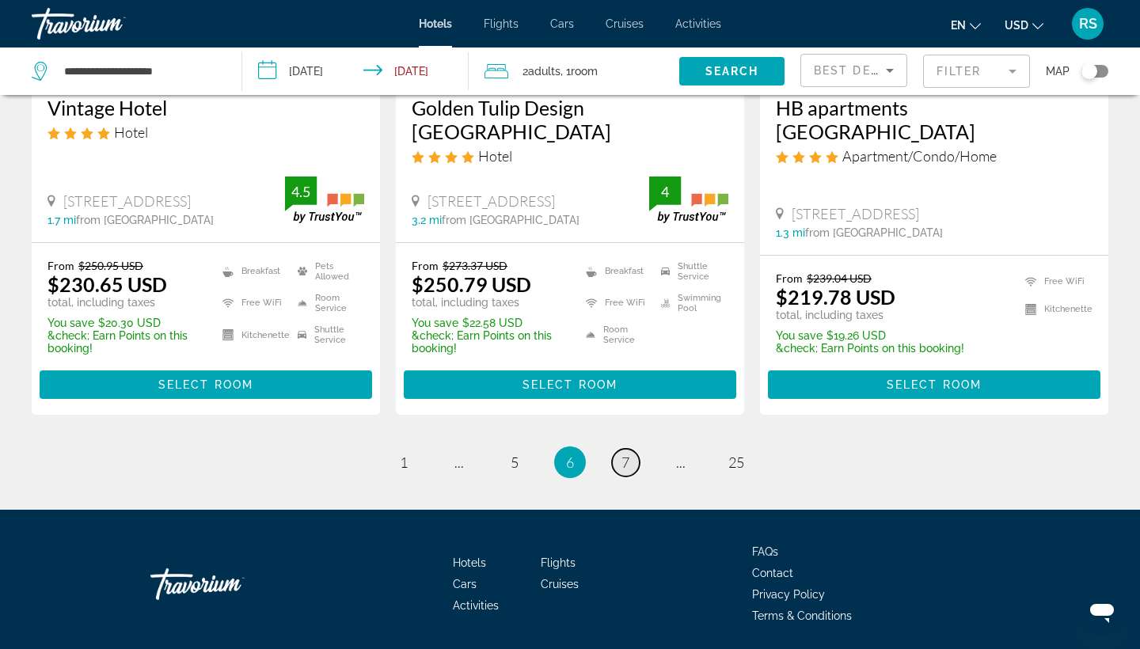
click at [618, 461] on link "page 7" at bounding box center [626, 463] width 28 height 28
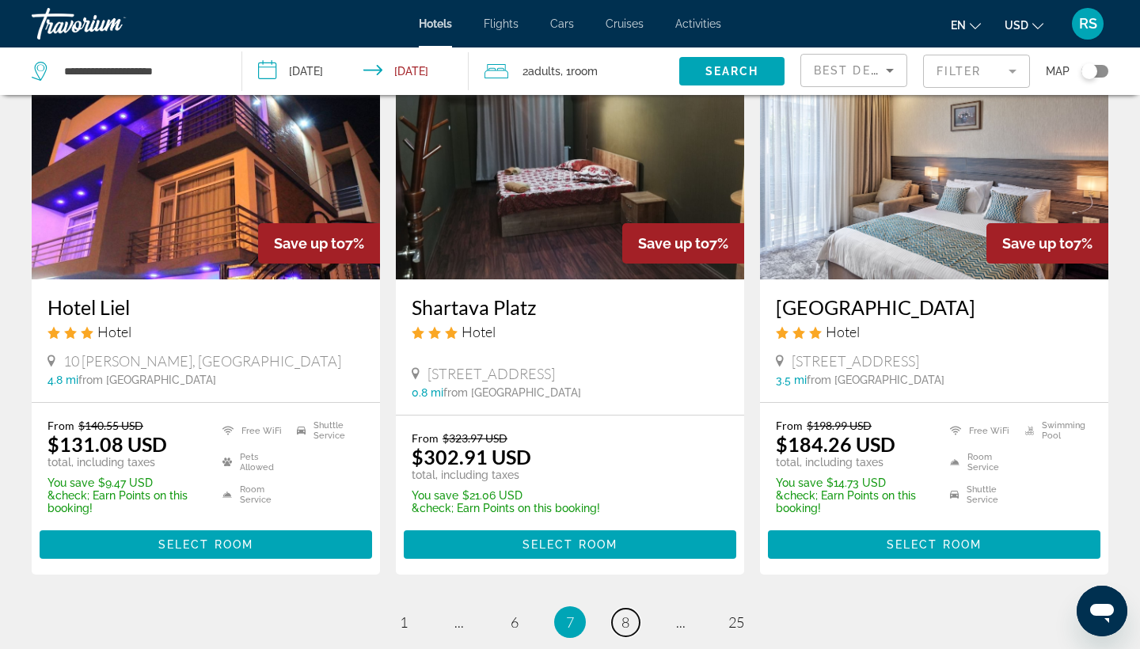
scroll to position [1954, 0]
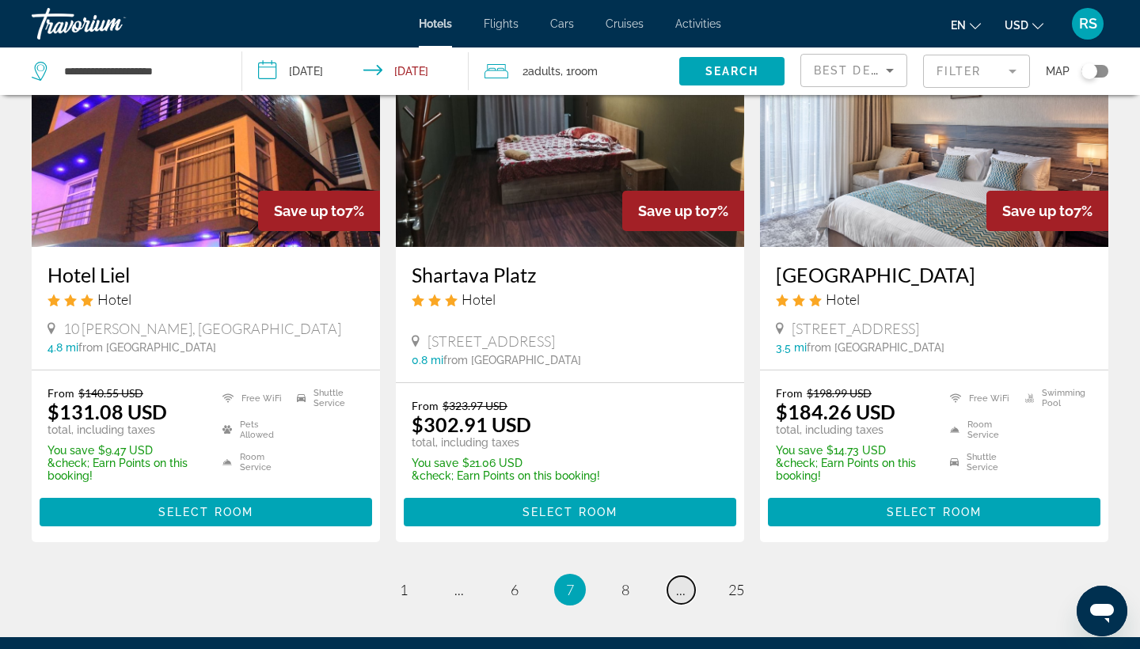
click at [677, 581] on span "..." at bounding box center [680, 589] width 9 height 17
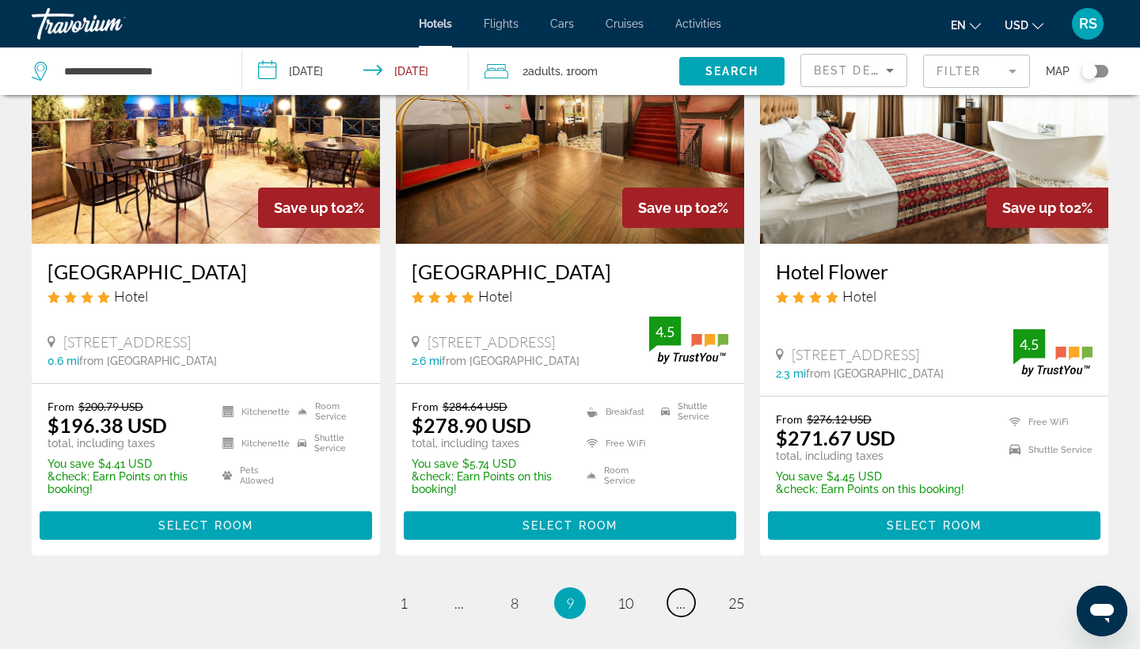
scroll to position [1962, 0]
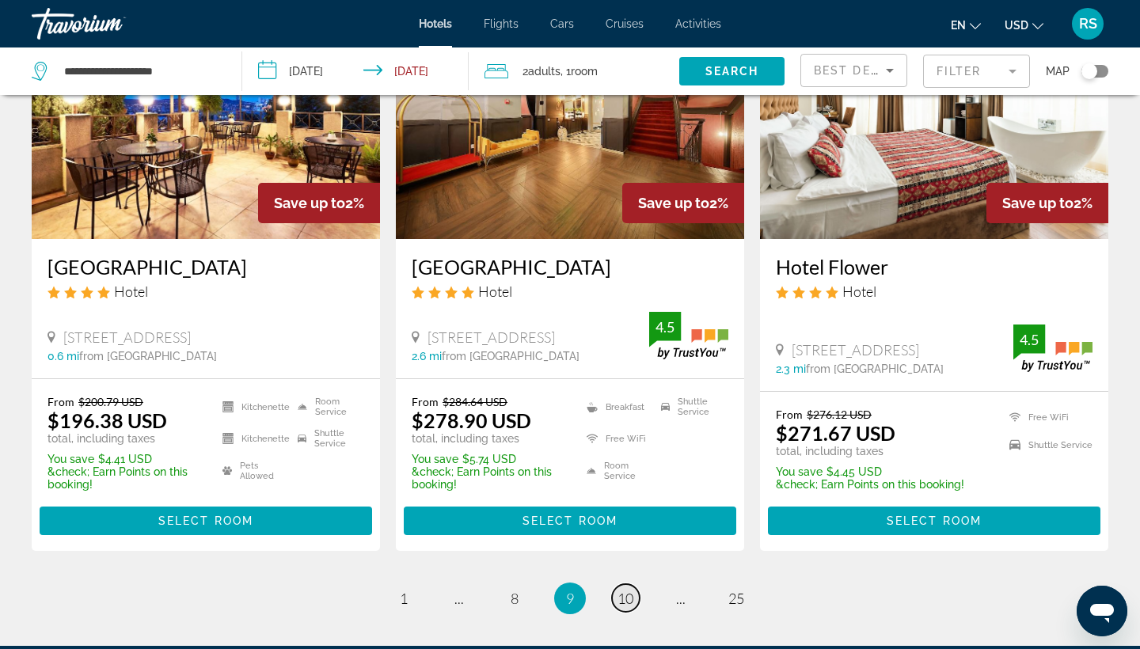
click at [627, 590] on span "10" at bounding box center [625, 598] width 16 height 17
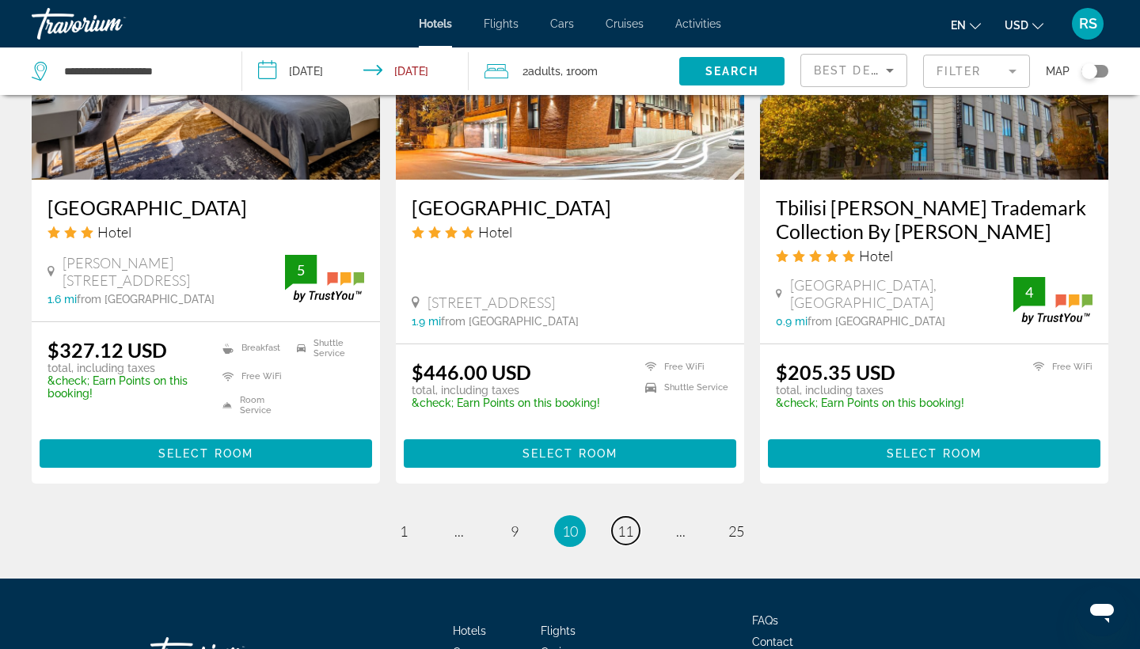
scroll to position [2020, 0]
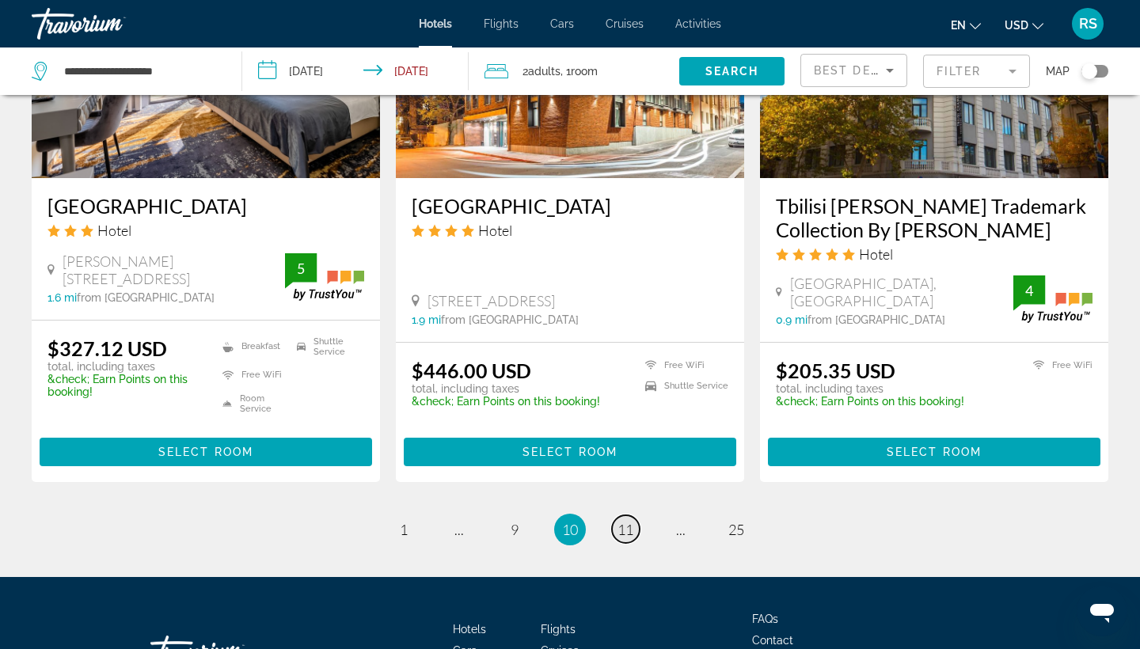
click at [626, 521] on span "11" at bounding box center [625, 529] width 16 height 17
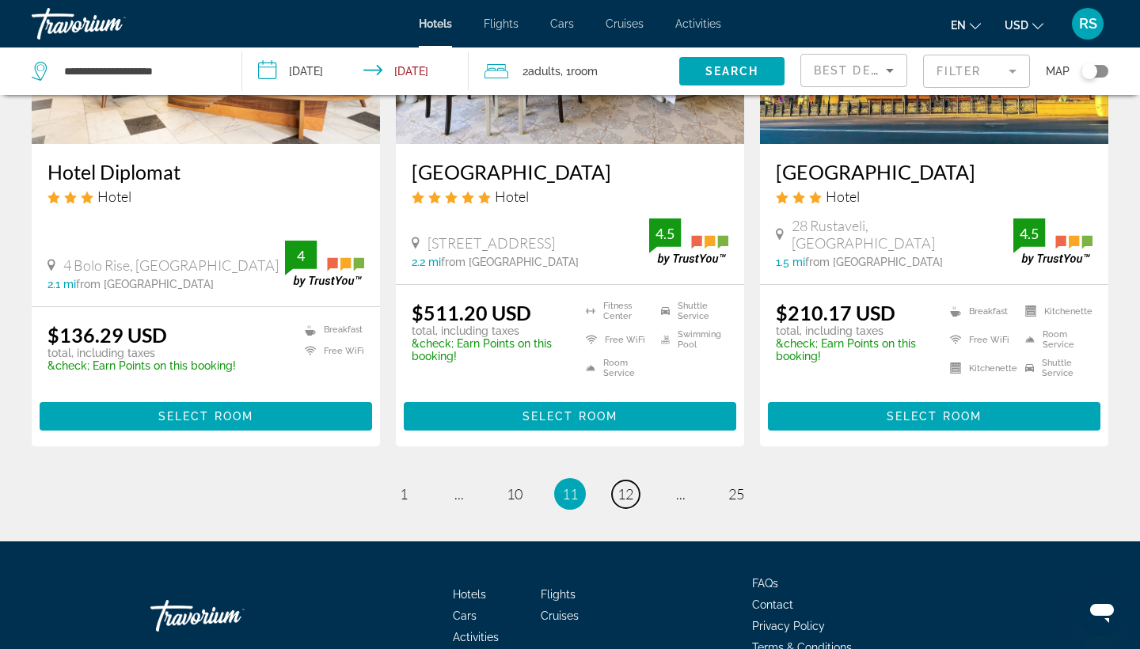
scroll to position [2086, 0]
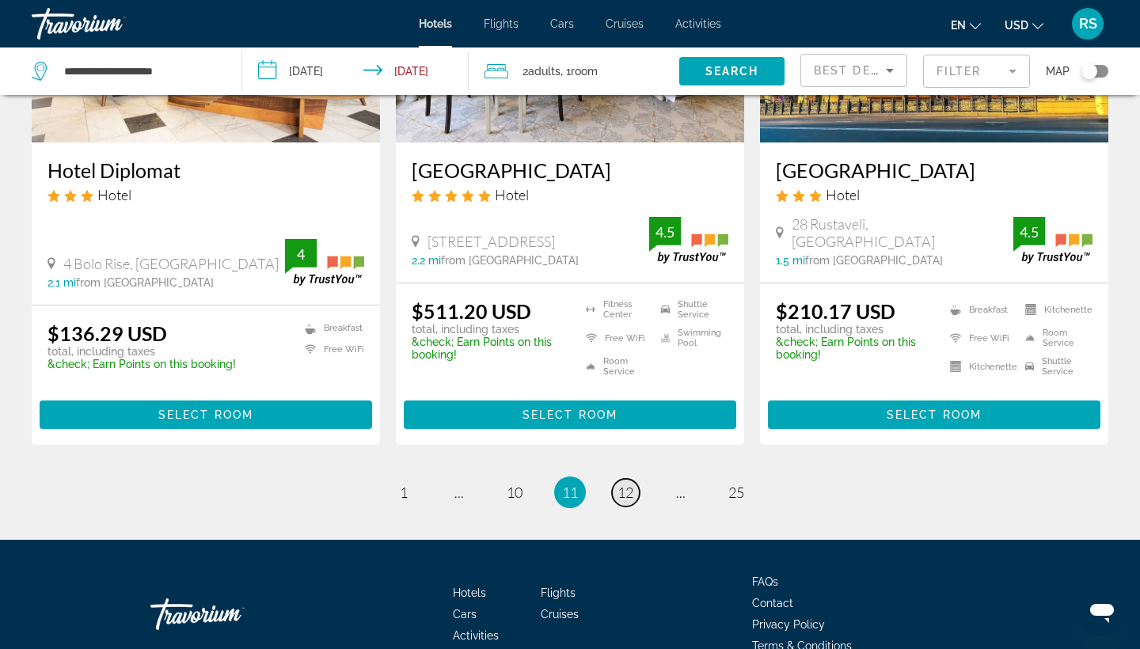
click at [623, 484] on span "12" at bounding box center [625, 492] width 16 height 17
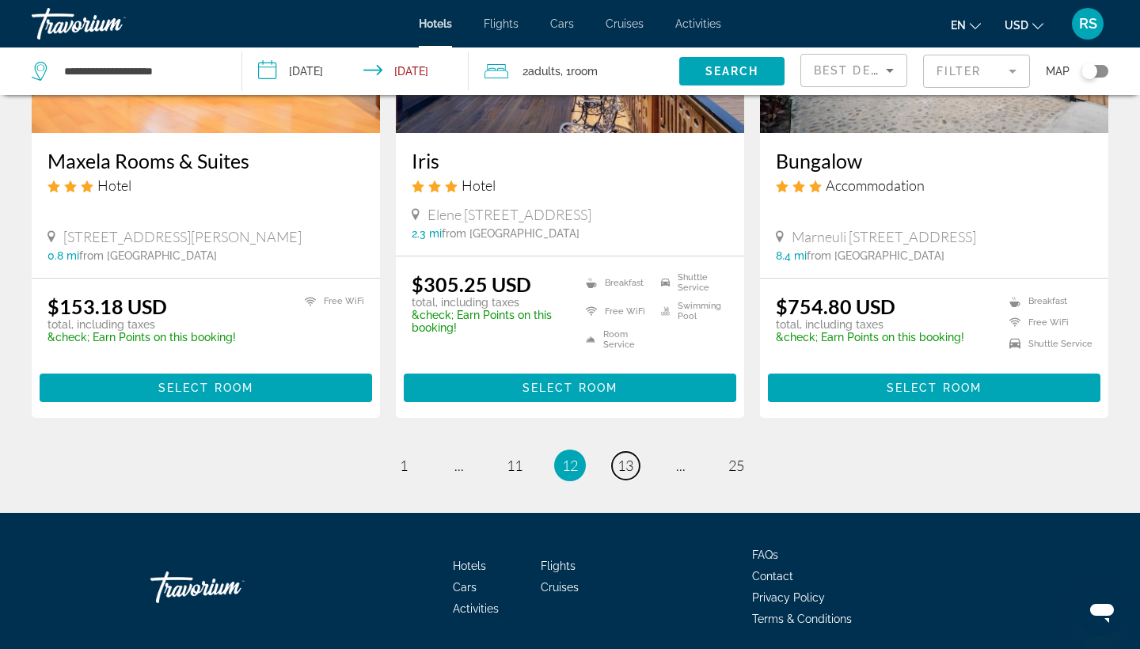
scroll to position [2056, 0]
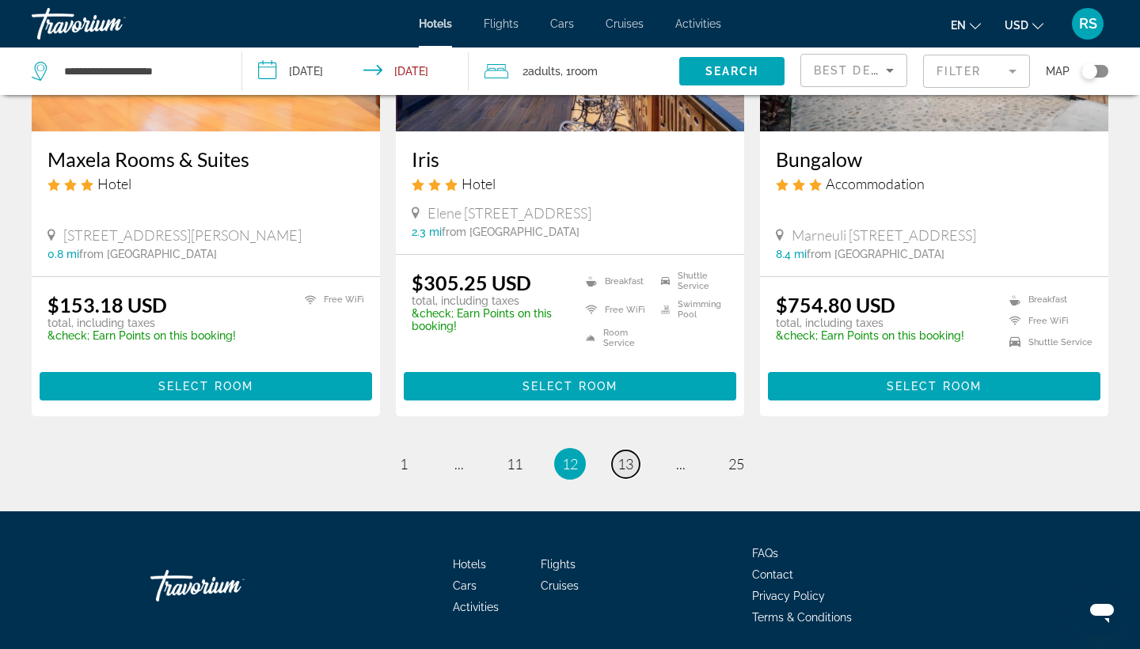
click at [622, 455] on span "13" at bounding box center [625, 463] width 16 height 17
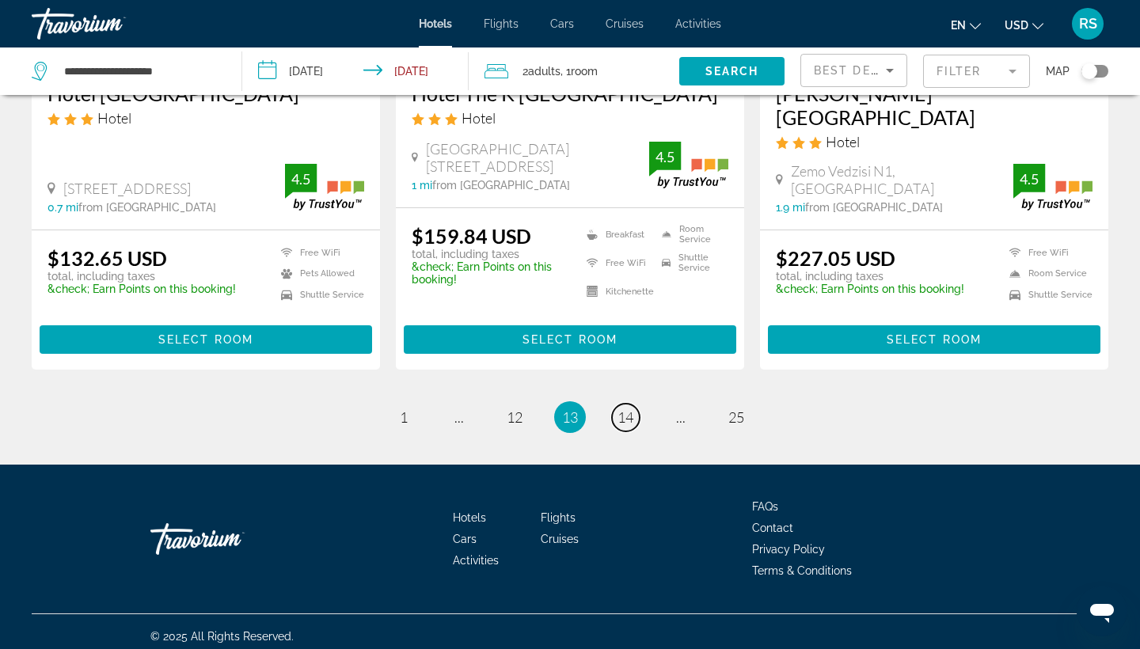
scroll to position [2065, 0]
